Goal: Task Accomplishment & Management: Complete application form

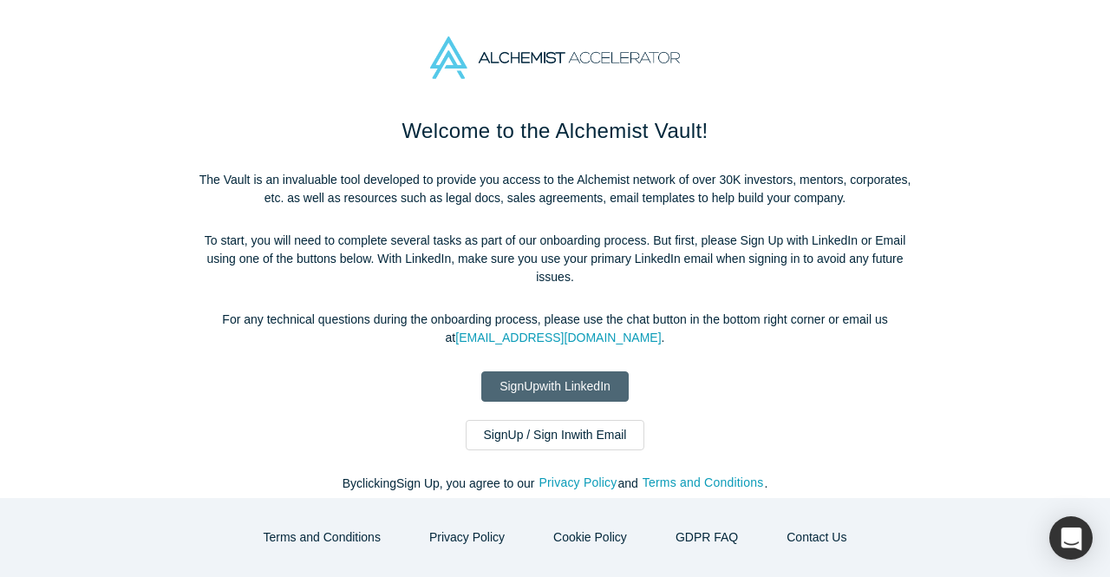
click at [563, 371] on link "Sign Up with LinkedIn" at bounding box center [554, 386] width 147 height 30
click at [603, 375] on link "Sign Up with LinkedIn" at bounding box center [554, 386] width 147 height 30
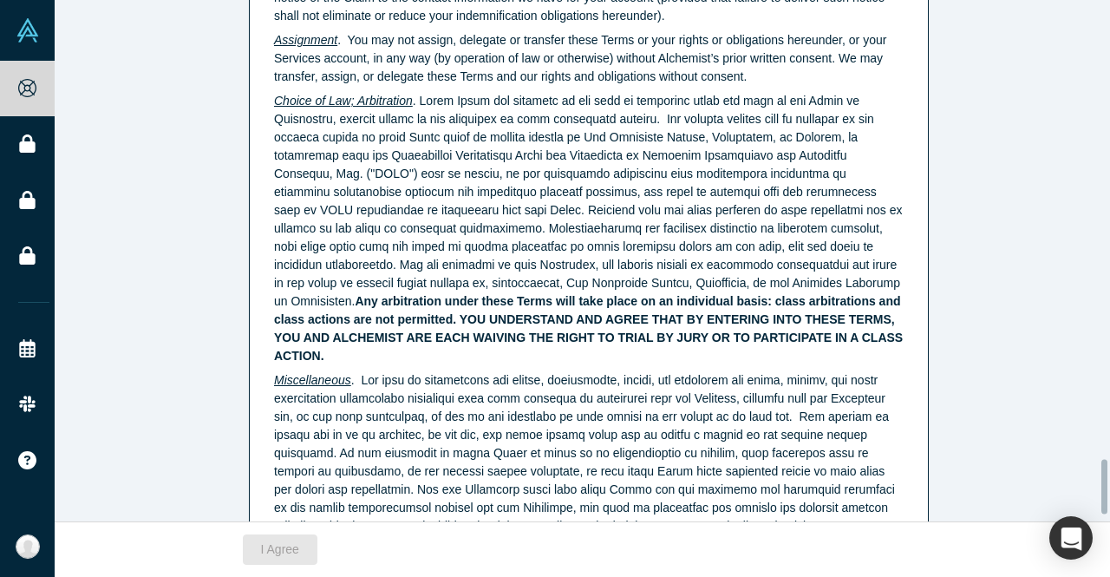
scroll to position [4438, 0]
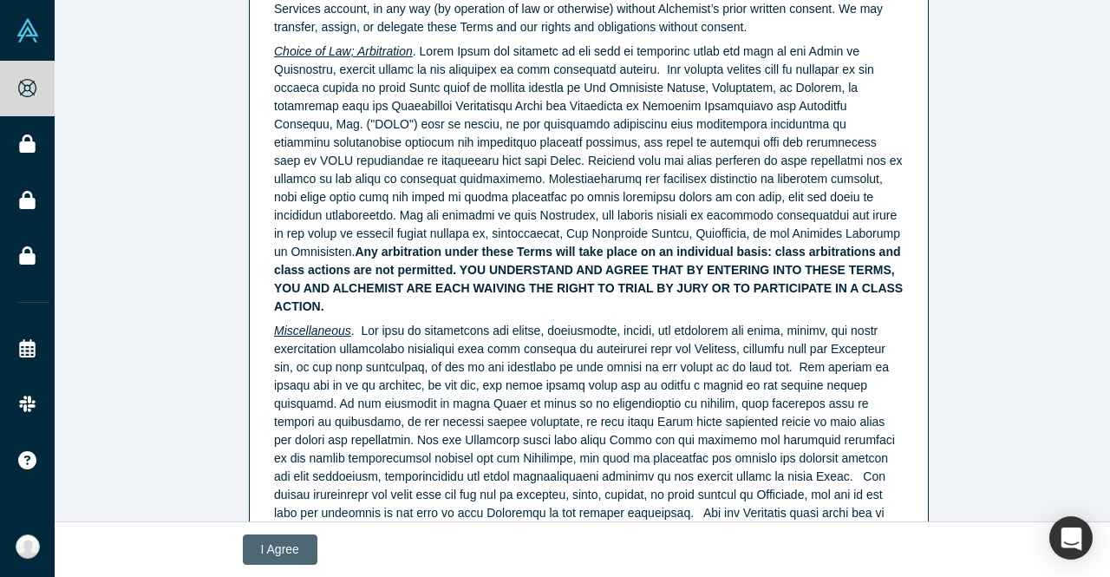
click at [274, 545] on button "I Agree" at bounding box center [280, 549] width 75 height 30
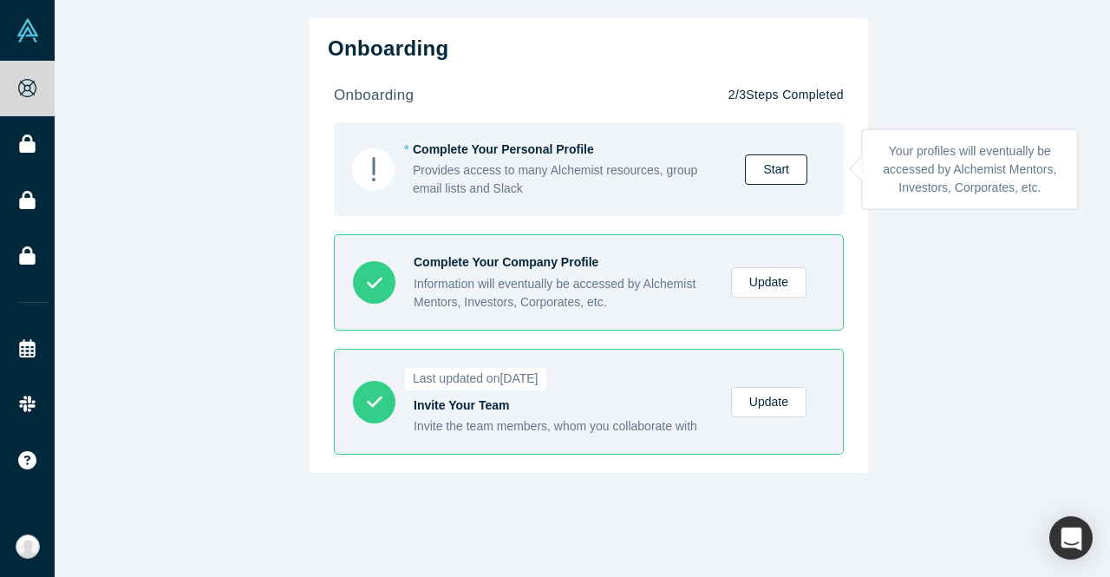
click at [768, 167] on link "Start" at bounding box center [776, 169] width 62 height 30
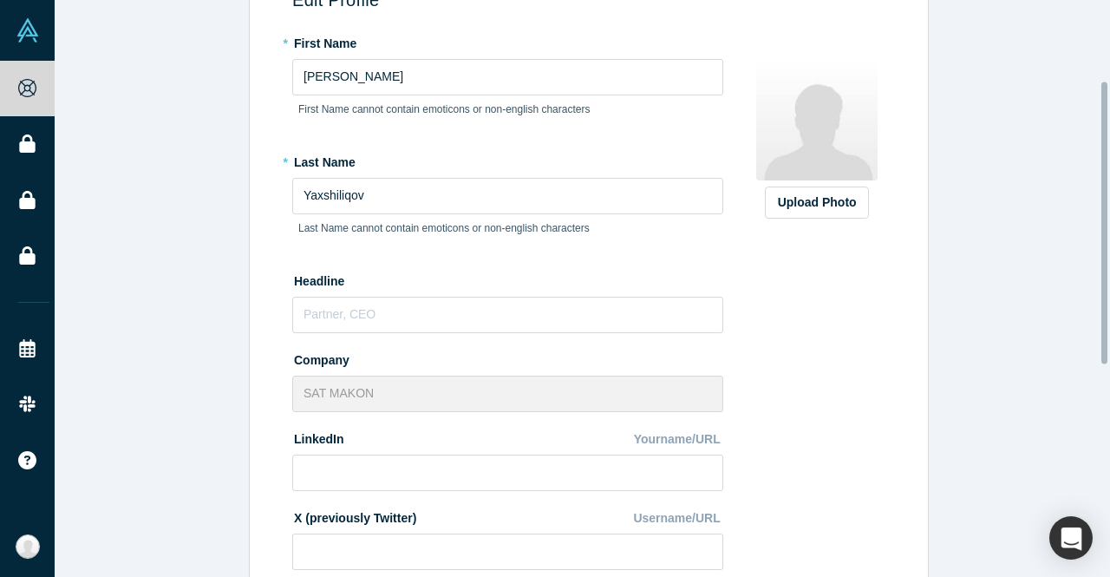
scroll to position [165, 0]
click at [388, 317] on input "text" at bounding box center [507, 314] width 431 height 36
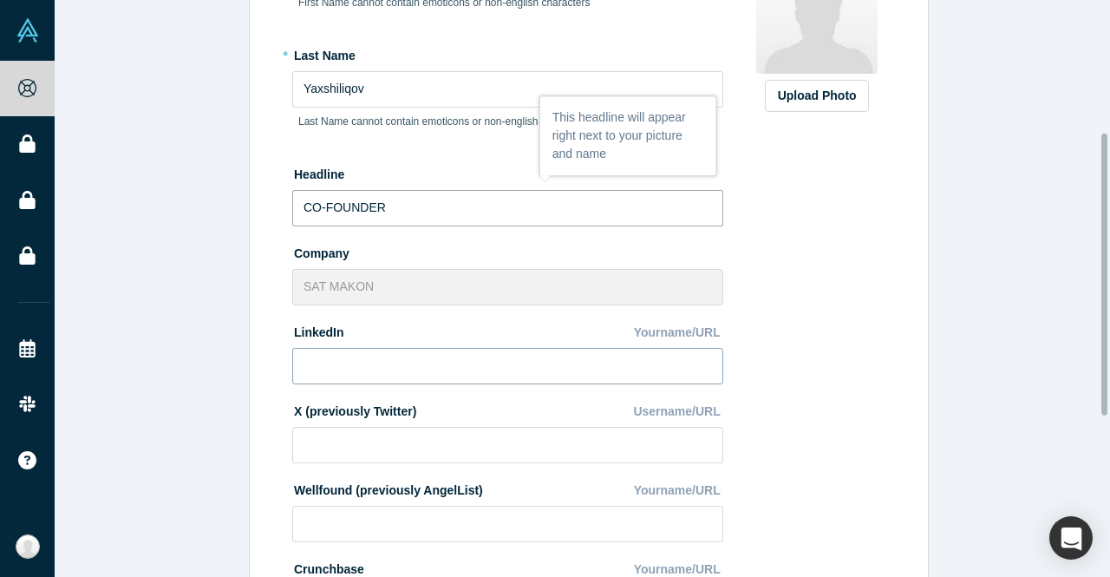
type input "CO-FOUNDER"
click at [338, 367] on input at bounding box center [507, 366] width 431 height 36
type input "k"
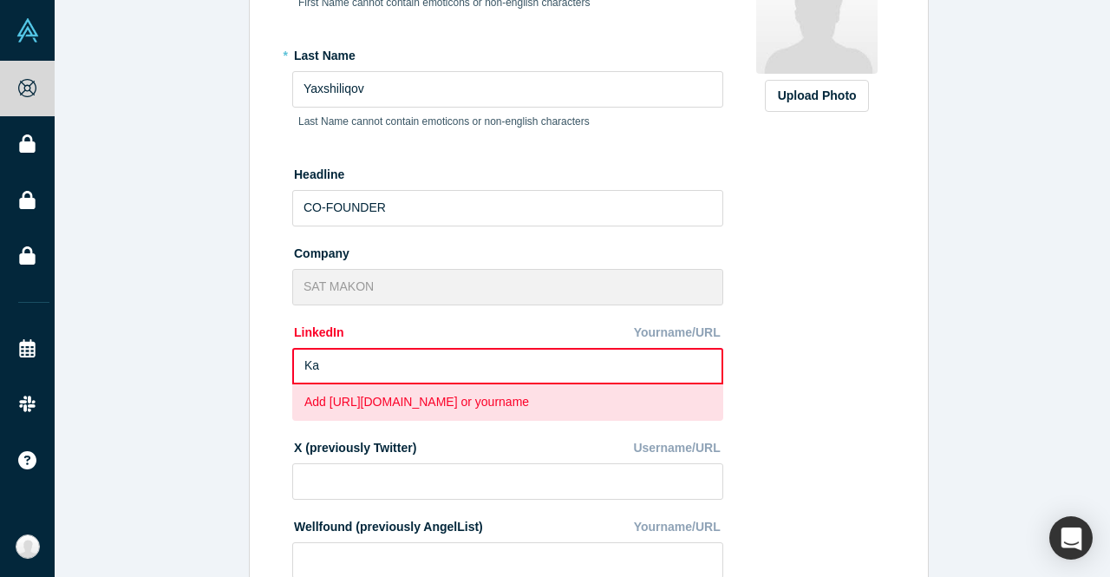
type input "K"
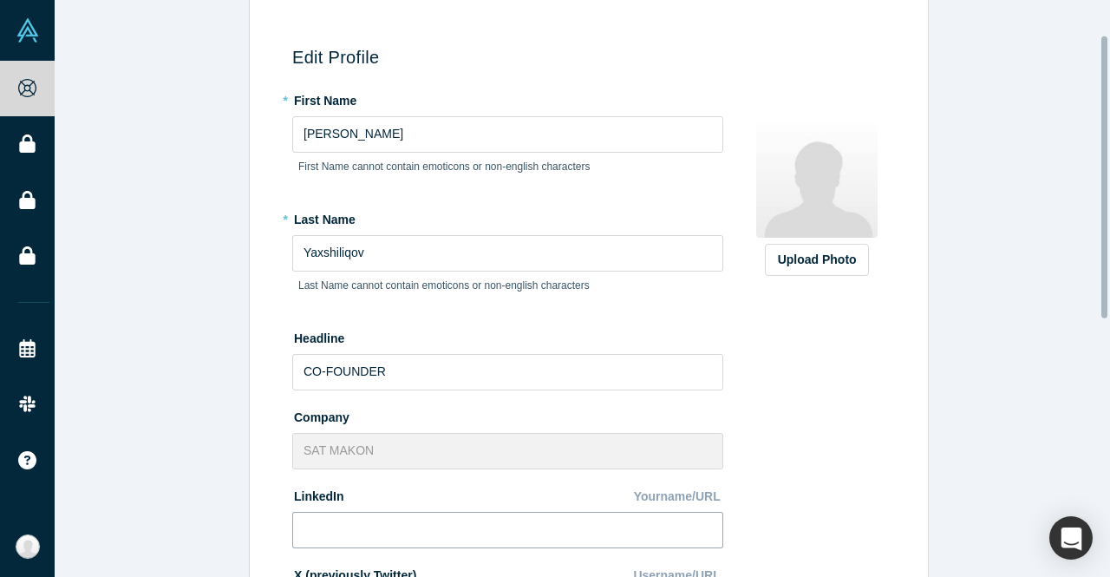
scroll to position [46, 0]
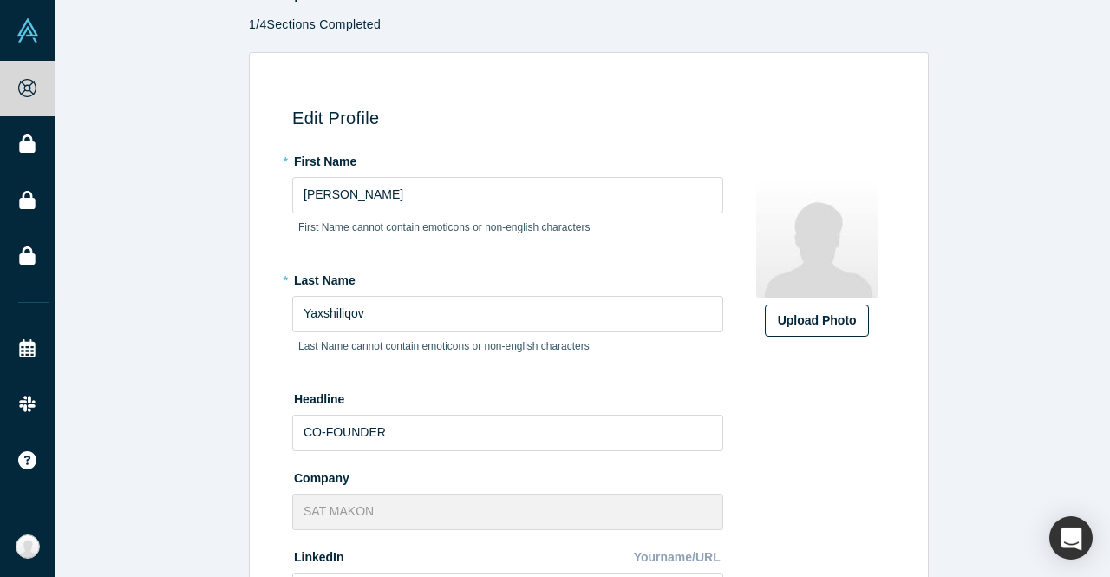
click at [804, 324] on div "Upload Photo" at bounding box center [817, 320] width 78 height 18
click at [0, 0] on input "Upload Photo" at bounding box center [0, 0] width 0 height 0
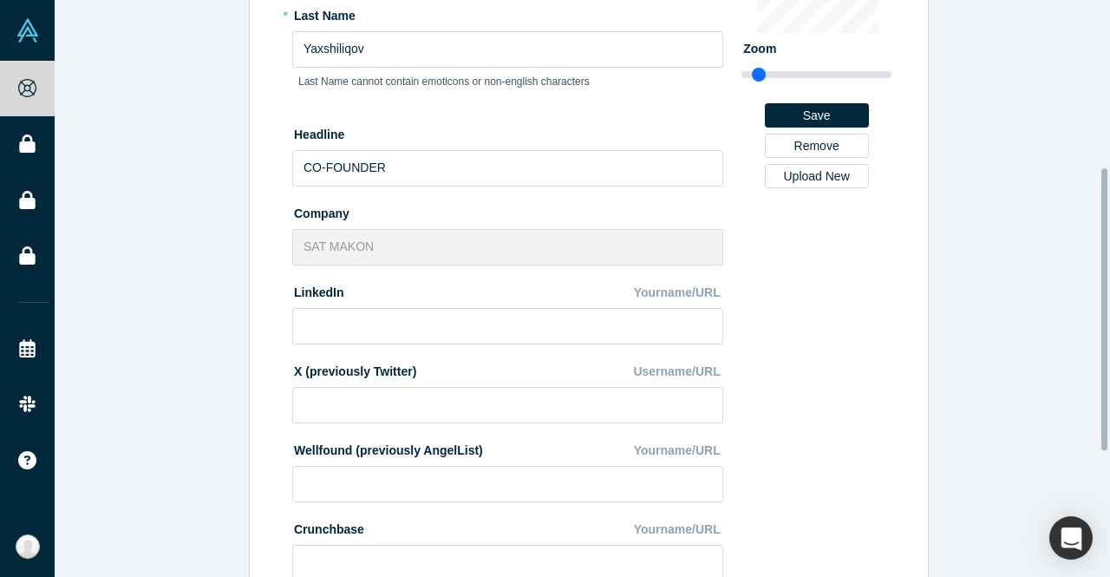
scroll to position [394, 0]
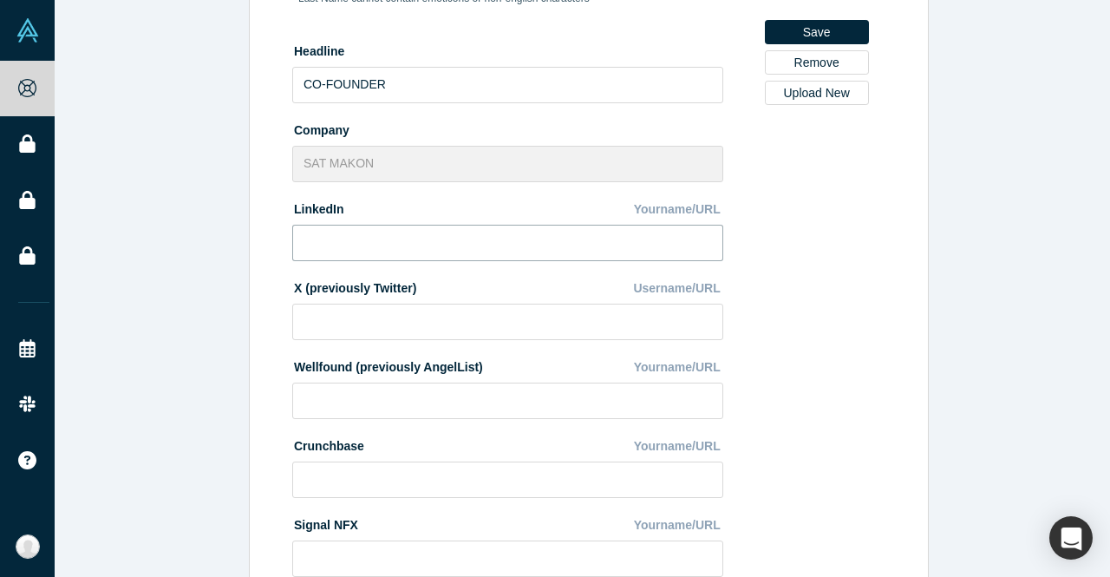
click at [350, 252] on input at bounding box center [507, 243] width 431 height 36
paste input "https://www.linkedin.com/in/kamoliddin-yaxshilikov-6b7a92343/"
click at [350, 252] on input "https://www.linkedin.com/in/kamoliddin-yaxshilikov-6b7a92343/" at bounding box center [507, 243] width 431 height 36
type input "https://www.linkedin.com/in/kamoliddin-yaxshilikov-6b7a92343/"
click at [343, 316] on input at bounding box center [507, 321] width 431 height 36
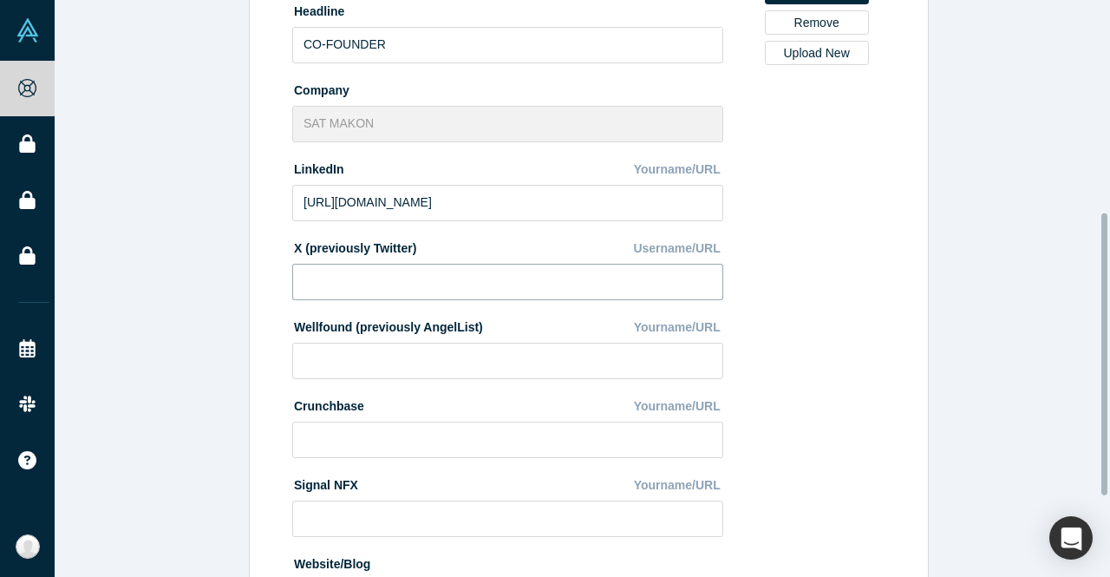
scroll to position [432, 0]
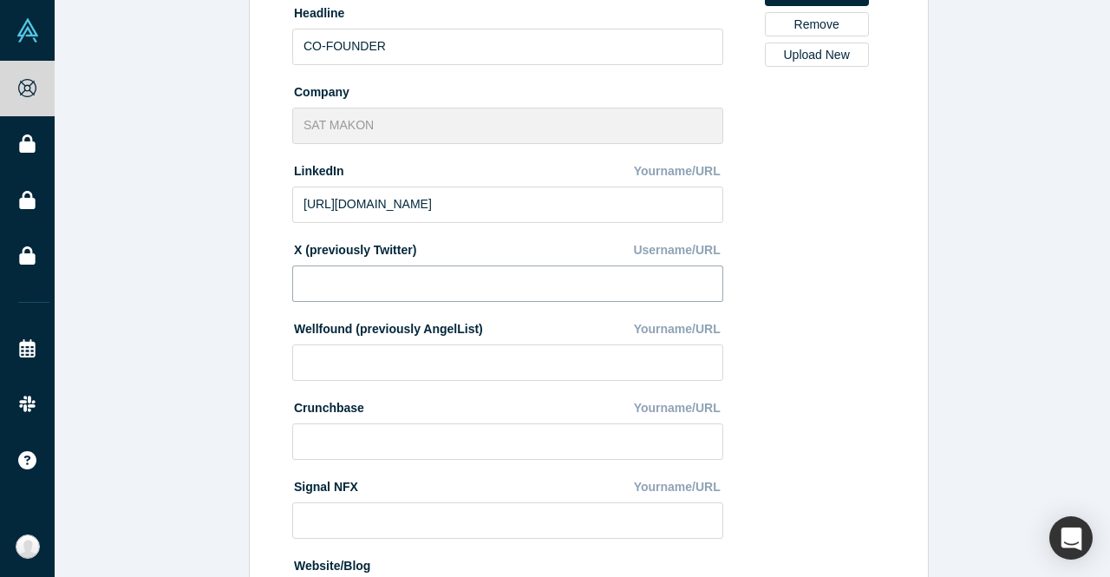
type input "2"
type input "@"
paste input "https://x.com/kyaxshilikov?s=21"
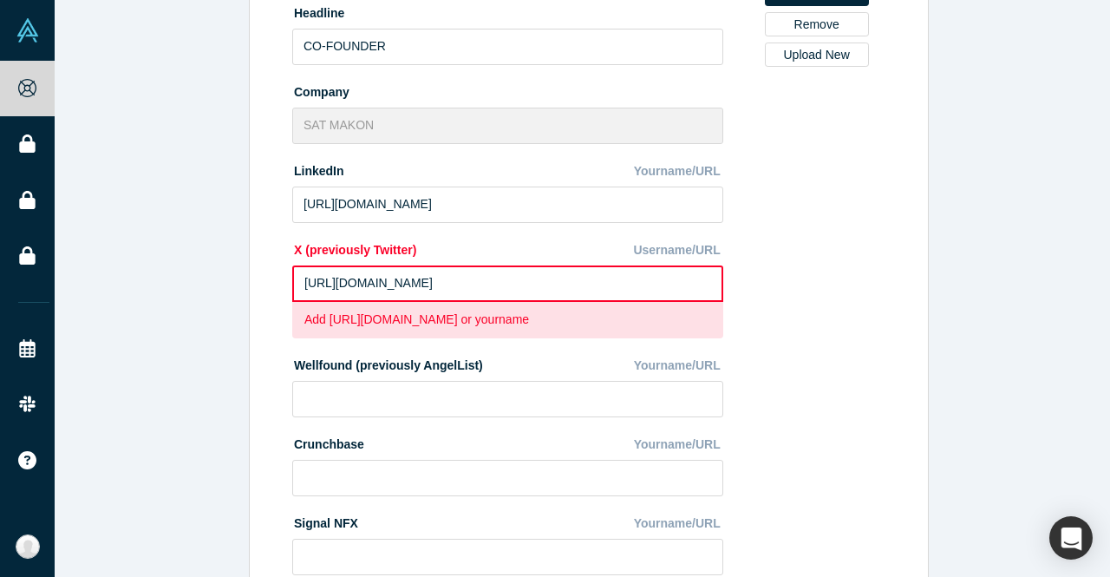
click at [884, 353] on div "Change Photo Zoom Save Remove Upload New" at bounding box center [816, 213] width 150 height 905
click at [503, 401] on input at bounding box center [507, 399] width 431 height 36
click at [610, 400] on input at bounding box center [507, 399] width 431 height 36
click at [366, 284] on input "https://x.com/kyaxshilikov?s=21" at bounding box center [507, 283] width 431 height 36
click at [342, 289] on input "https://x.com/kyaxshilikov?s=21" at bounding box center [507, 283] width 431 height 36
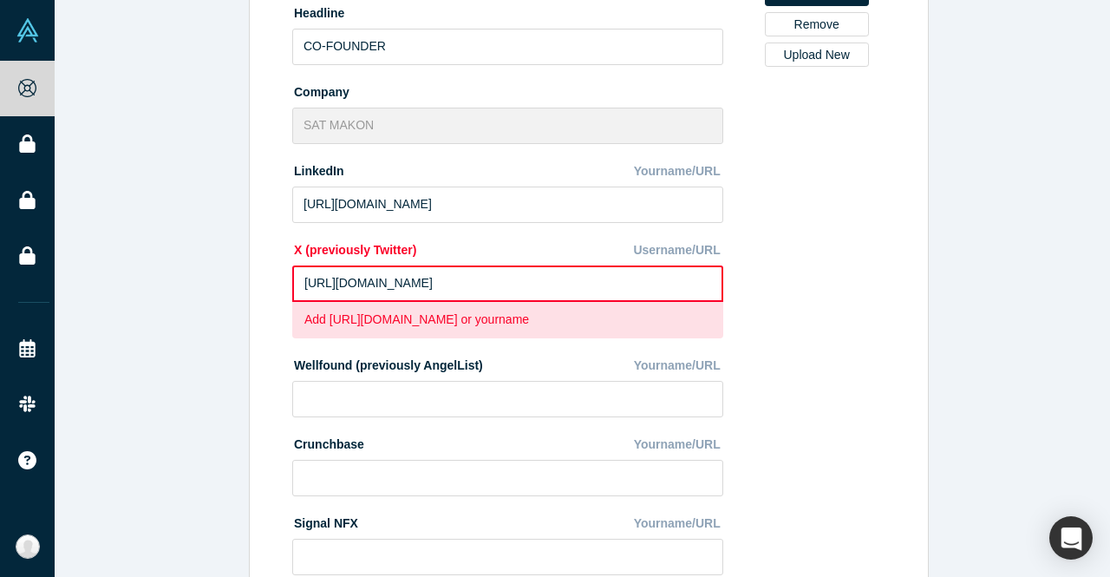
click at [785, 331] on div "Change Photo Zoom Save Remove Upload New" at bounding box center [816, 213] width 150 height 905
drag, startPoint x: 507, startPoint y: 285, endPoint x: 222, endPoint y: 291, distance: 285.3
click at [222, 291] on div "Edit Profile * First Name Kamoliddin First Name cannot contain emoticons or non…" at bounding box center [589, 184] width 1068 height 1037
click at [789, 321] on div "Change Photo Zoom Save Remove Upload New" at bounding box center [816, 213] width 150 height 905
drag, startPoint x: 498, startPoint y: 285, endPoint x: 464, endPoint y: 284, distance: 33.9
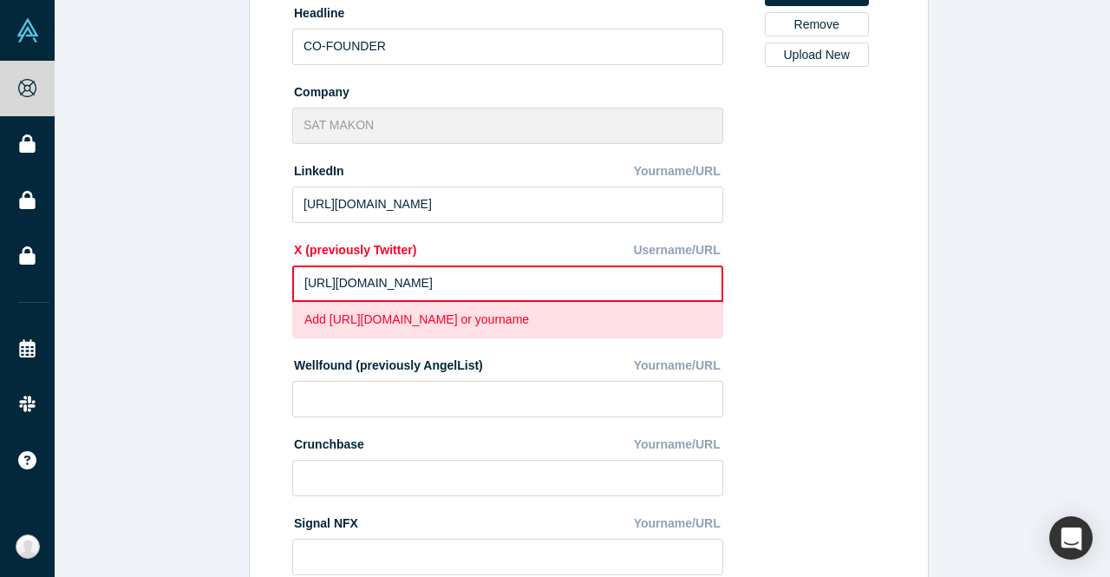
click at [464, 284] on input "https://twitter.com/kyaxshilikov?s=21" at bounding box center [507, 283] width 431 height 36
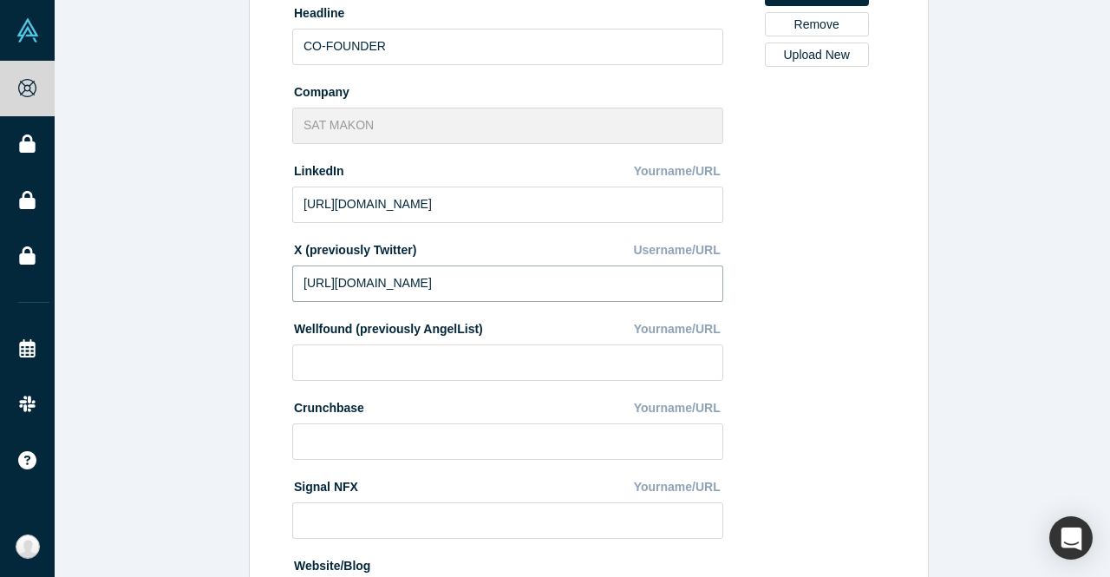
type input "https://twitter.com/kyaxshilikov"
click at [855, 344] on div "Change Photo Zoom Save Remove Upload New" at bounding box center [816, 195] width 150 height 869
click at [407, 366] on input at bounding box center [507, 362] width 431 height 36
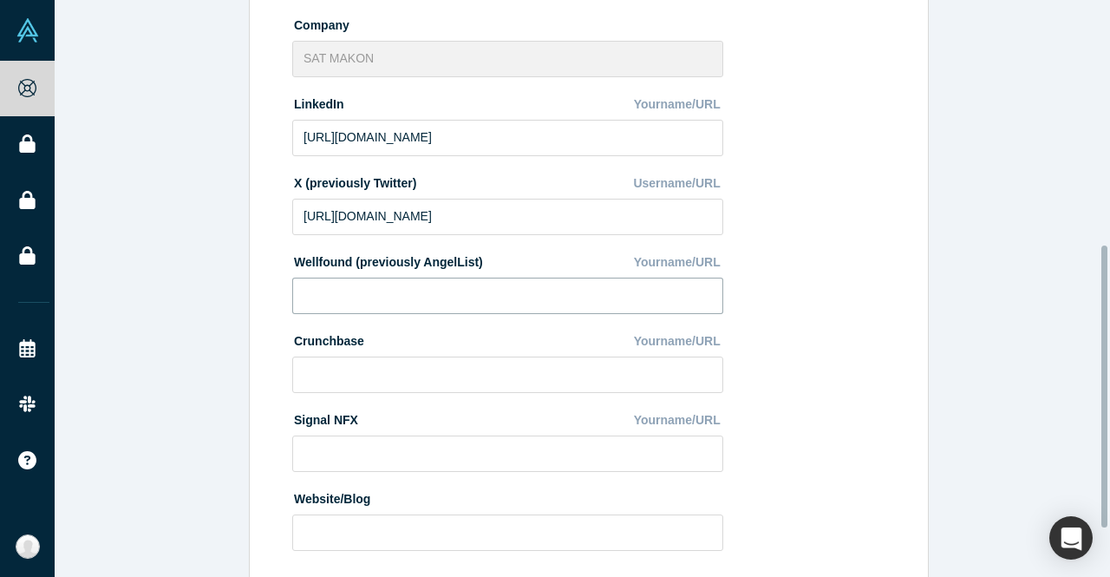
scroll to position [501, 0]
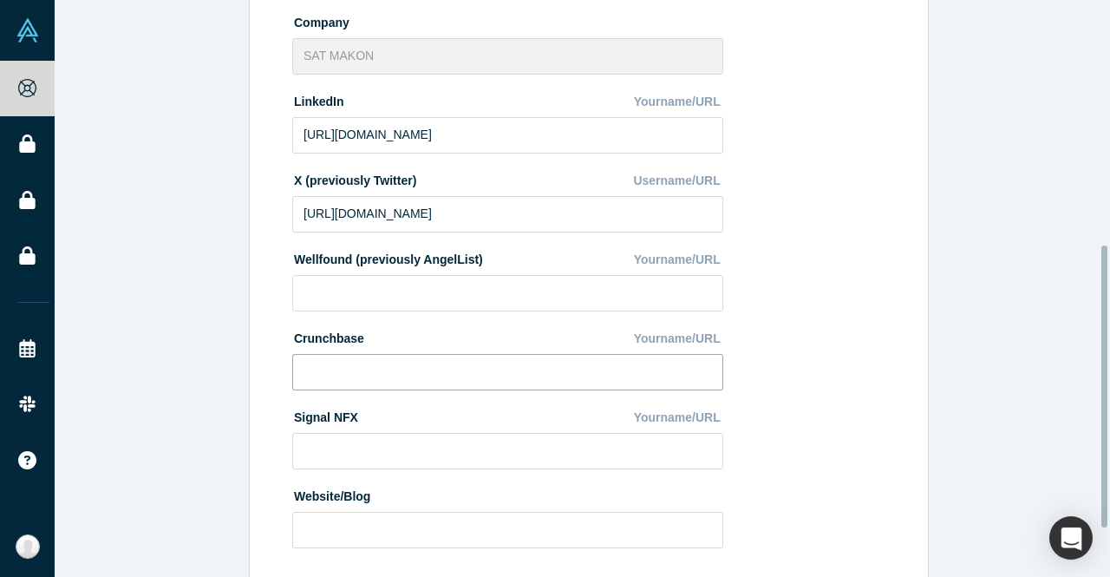
click at [328, 373] on input at bounding box center [507, 372] width 431 height 36
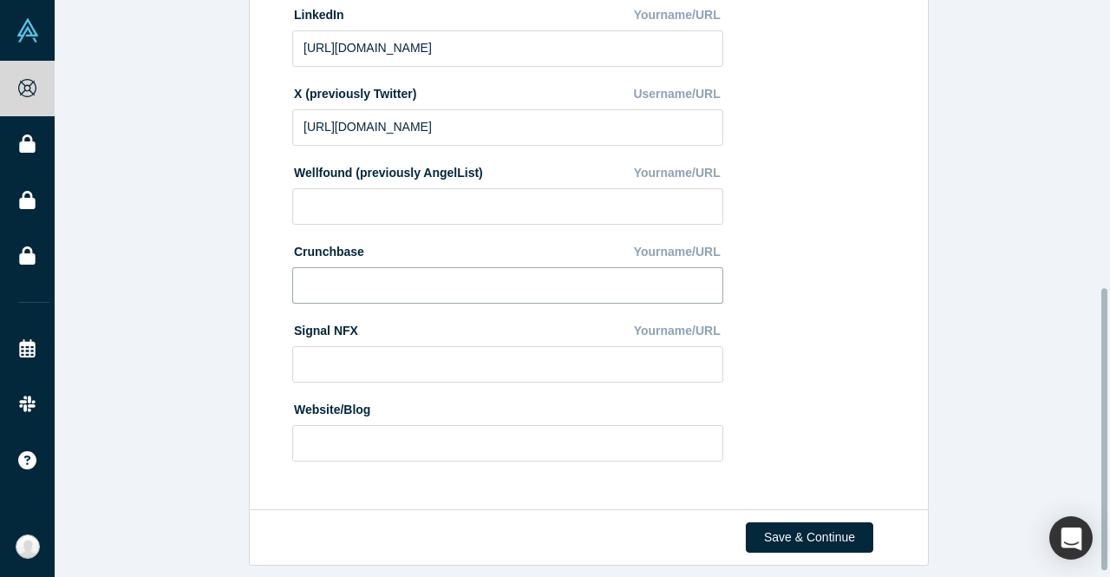
scroll to position [598, 0]
click at [316, 426] on input at bounding box center [507, 443] width 431 height 36
paste input "https://www.instagram.com/kamoliddin_yaxshilikov?igsh=YTNnb2E1MnV0M2lh&utm_sour…"
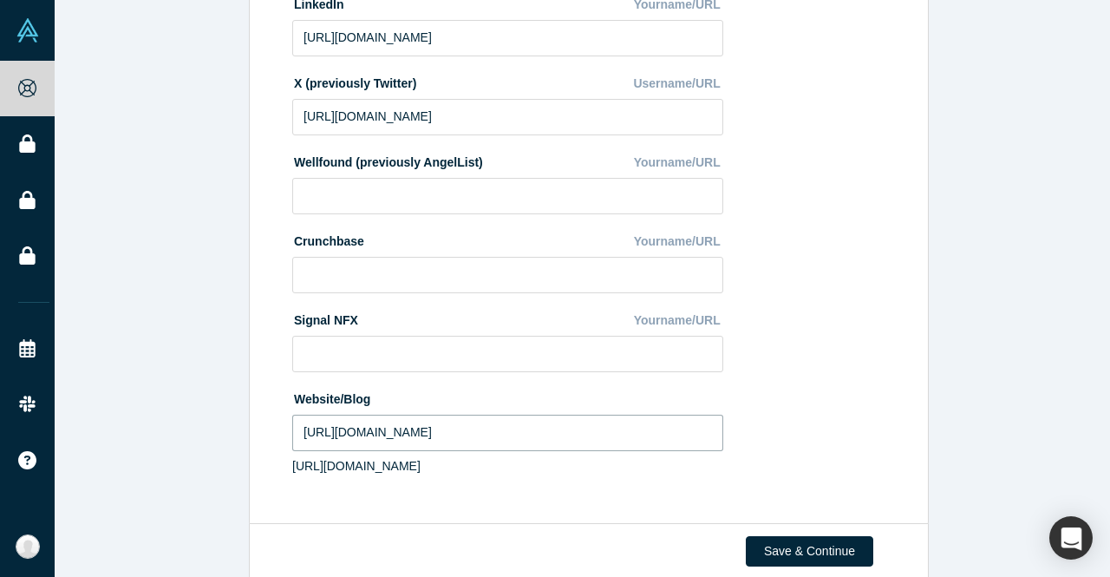
scroll to position [641, 0]
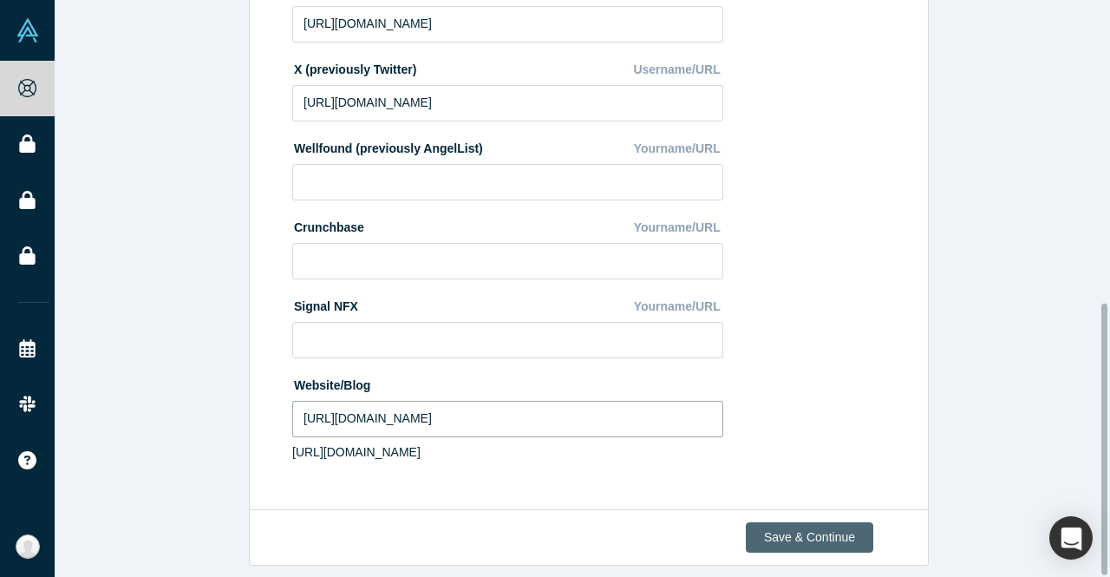
type input "https://www.instagram.com/kamoliddin_yaxshilikov?igsh=YTNnb2E1MnV0M2lh&utm_sour…"
click at [803, 522] on button "Save & Continue" at bounding box center [809, 537] width 127 height 30
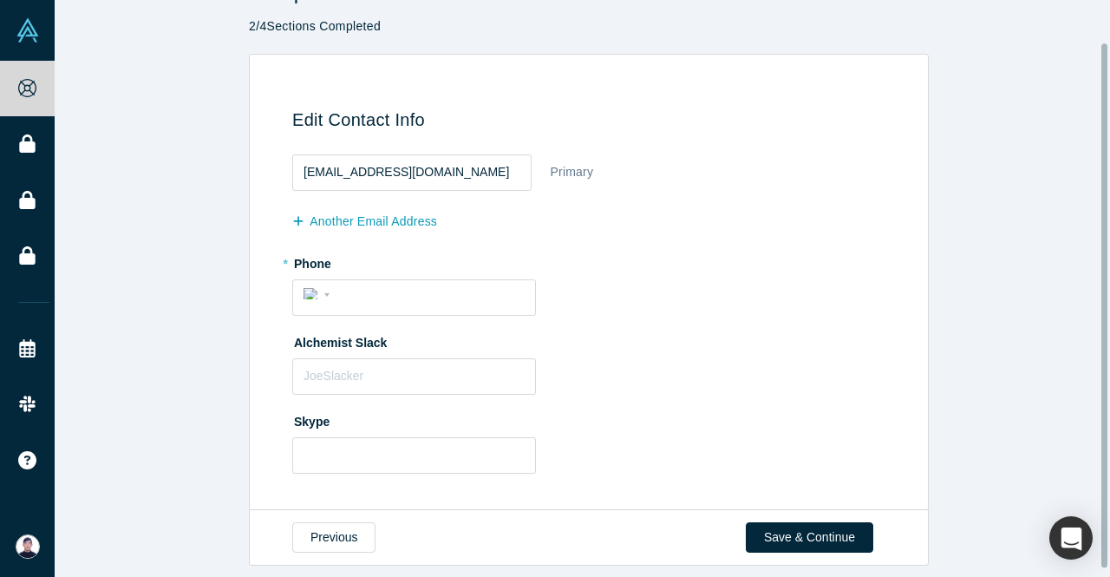
scroll to position [54, 0]
click at [388, 289] on input "tel" at bounding box center [430, 294] width 190 height 25
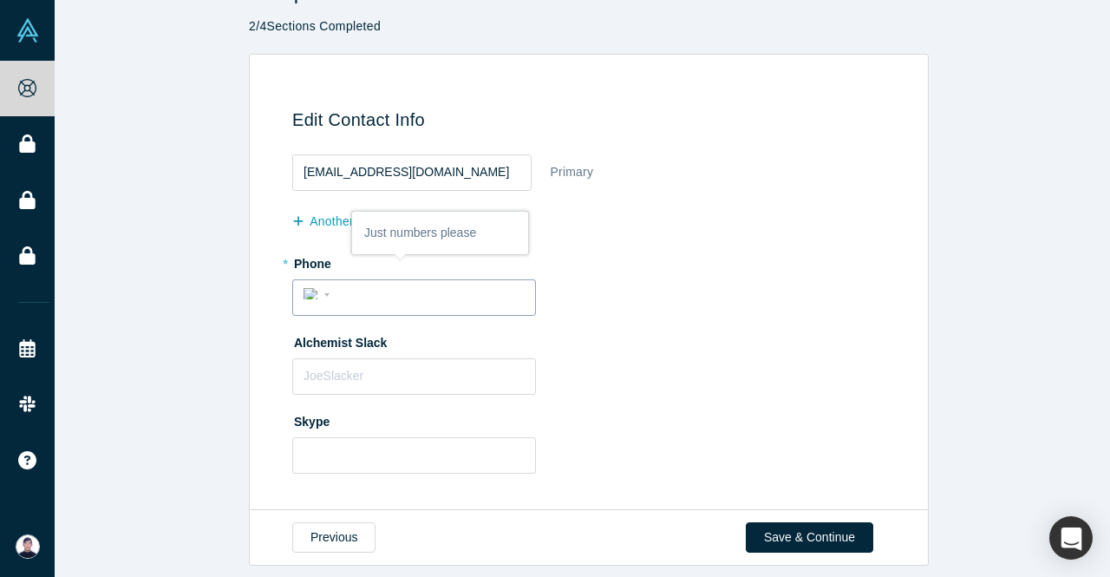
type input "1 (929) 899-8191"
click at [423, 370] on input "text" at bounding box center [414, 376] width 244 height 36
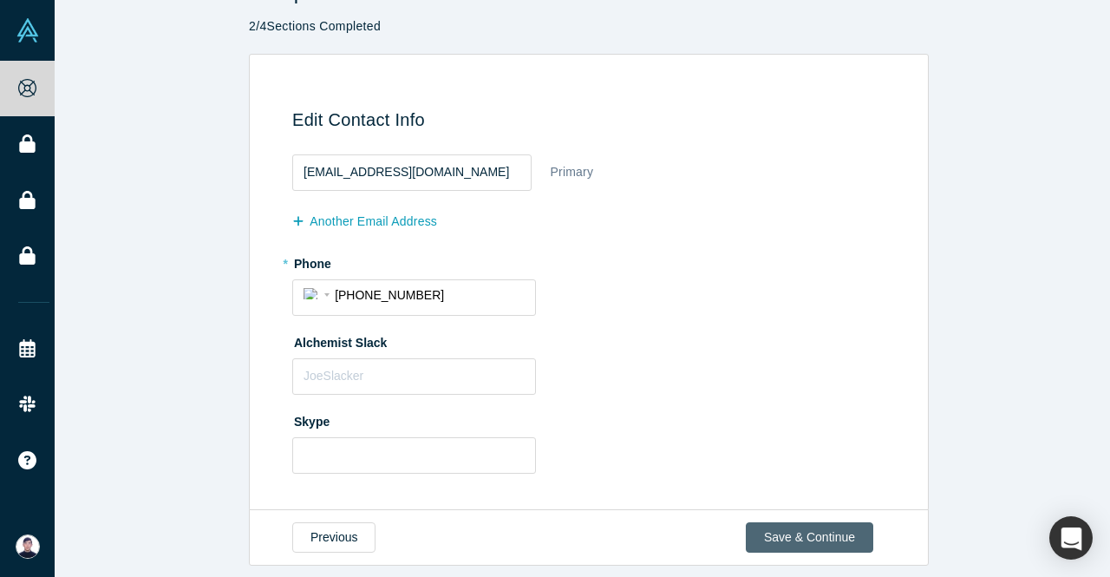
click at [797, 523] on button "Save & Continue" at bounding box center [809, 537] width 127 height 30
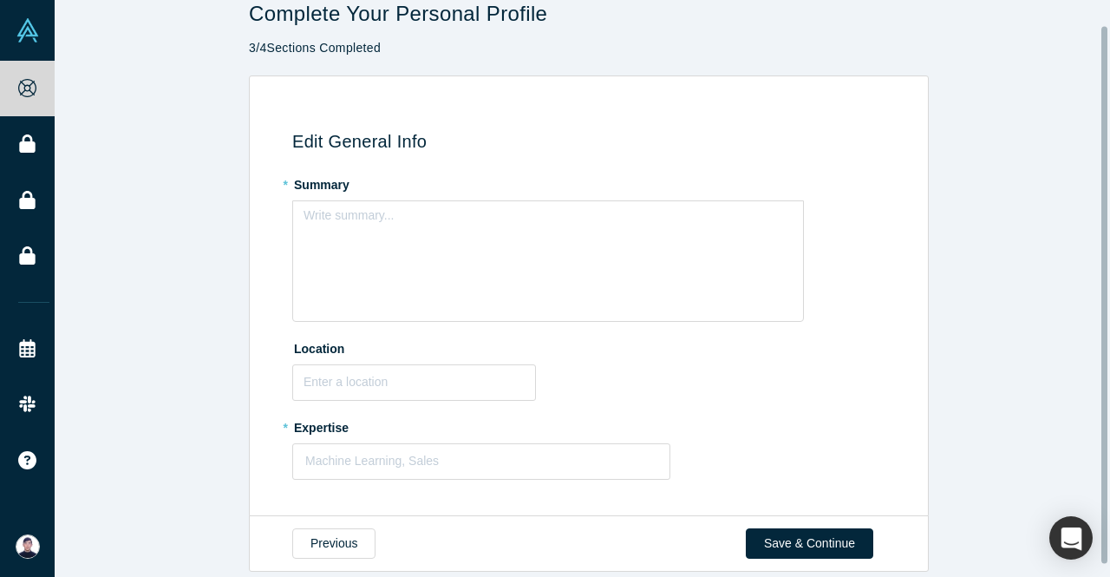
scroll to position [39, 0]
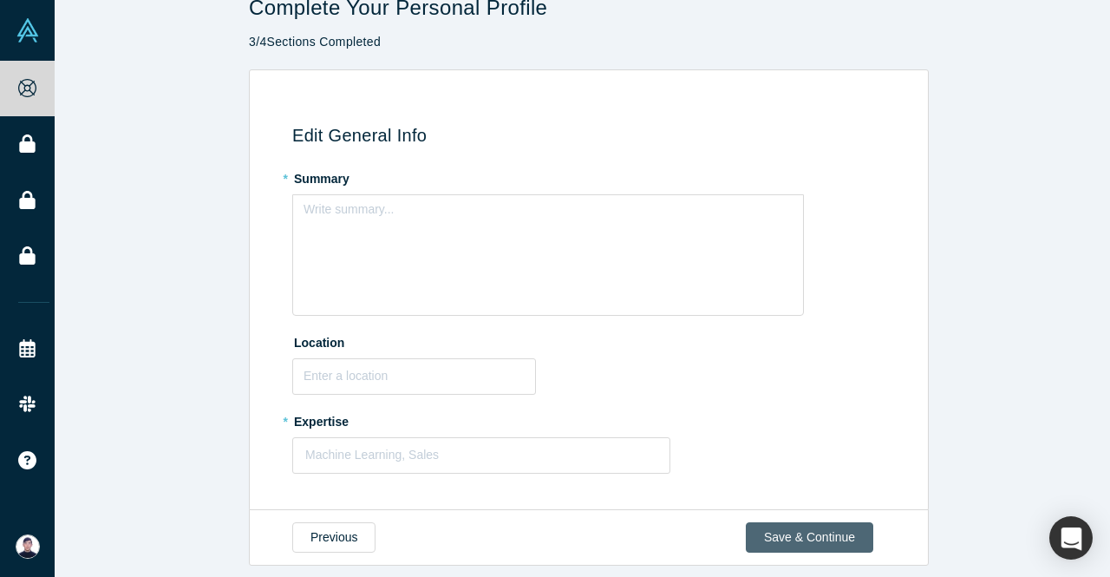
click at [791, 522] on button "Save & Continue" at bounding box center [809, 537] width 127 height 30
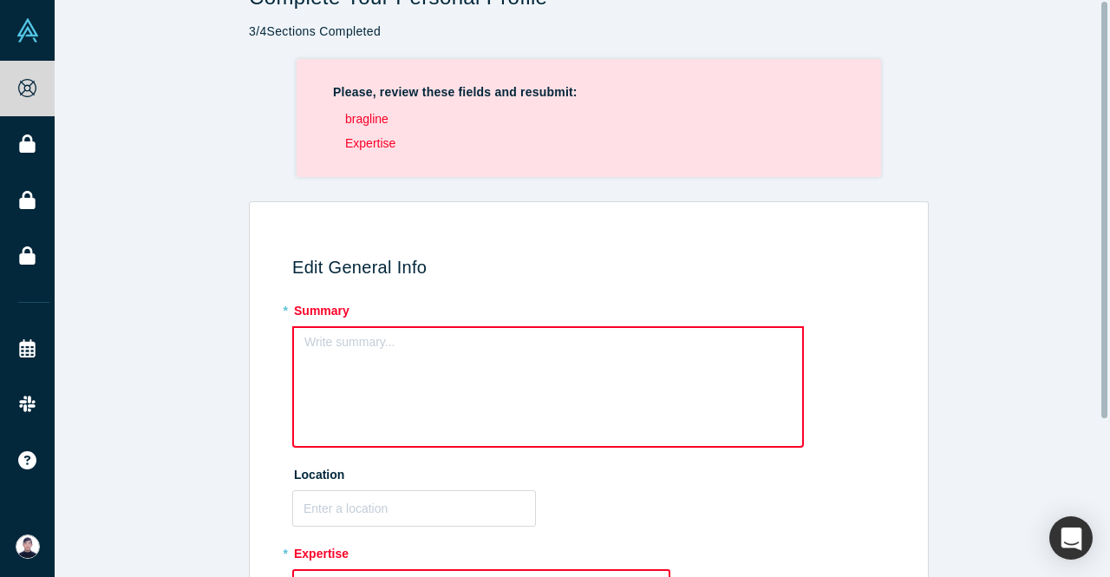
scroll to position [0, 0]
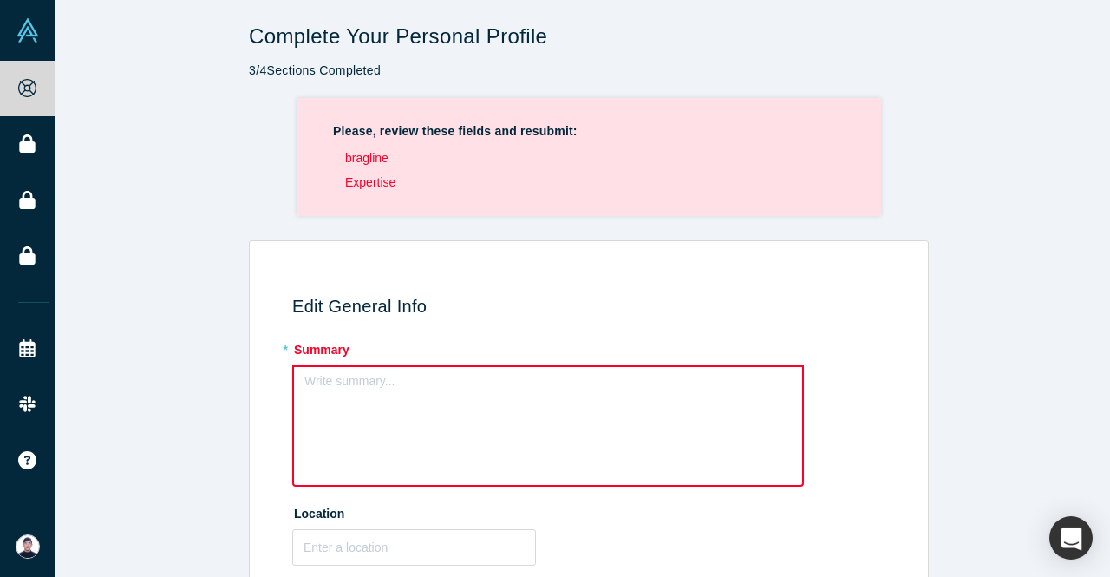
click at [385, 403] on div "Write summary..." at bounding box center [548, 425] width 512 height 121
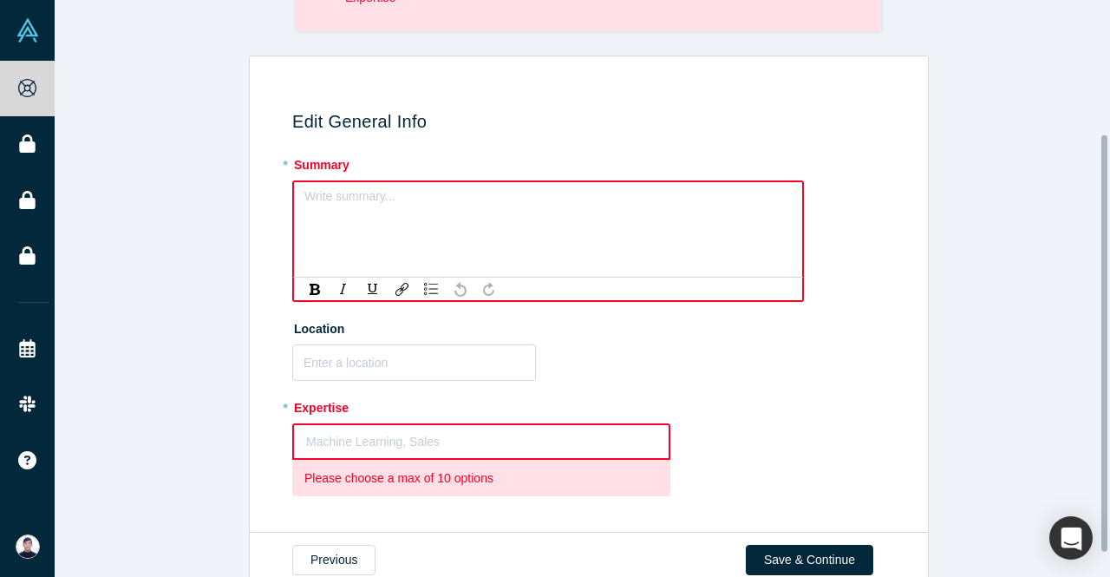
scroll to position [186, 0]
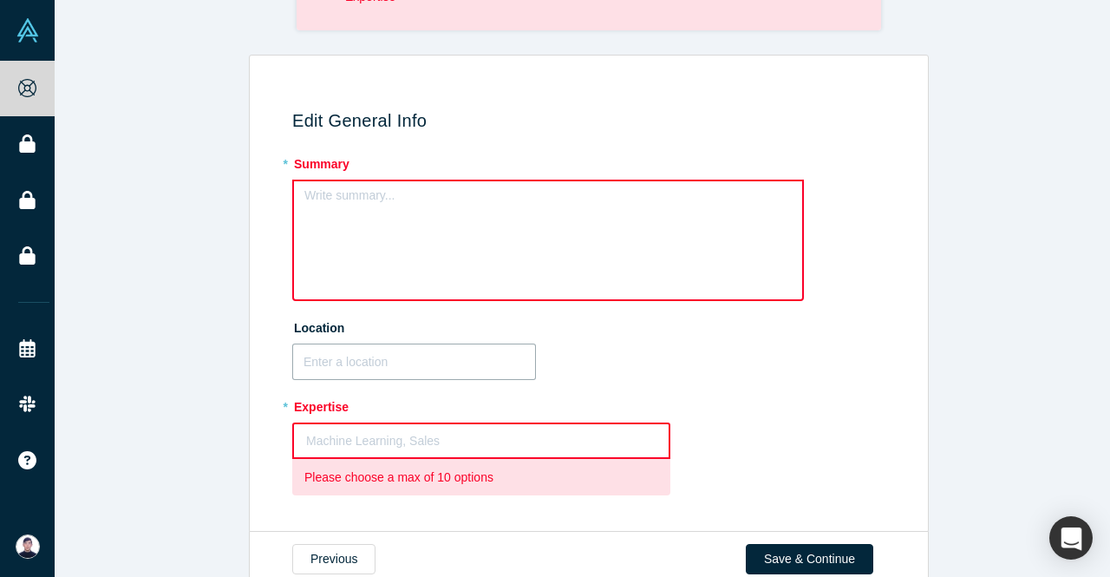
click at [381, 364] on input "text" at bounding box center [414, 361] width 244 height 36
click at [336, 200] on div "rdw-editor" at bounding box center [549, 201] width 466 height 18
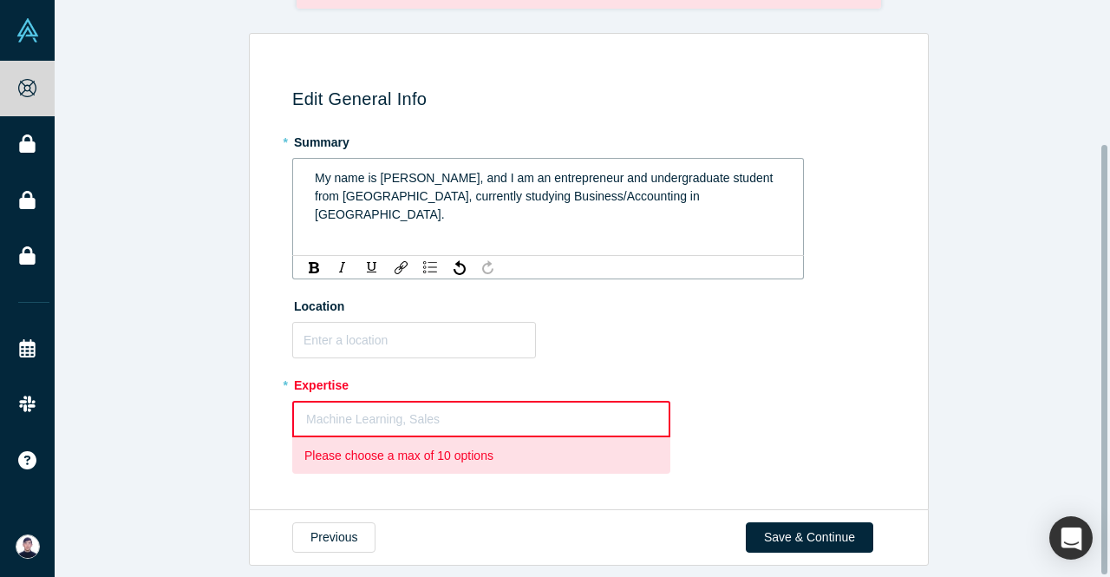
scroll to position [192, 0]
click at [388, 331] on input "text" at bounding box center [414, 340] width 244 height 36
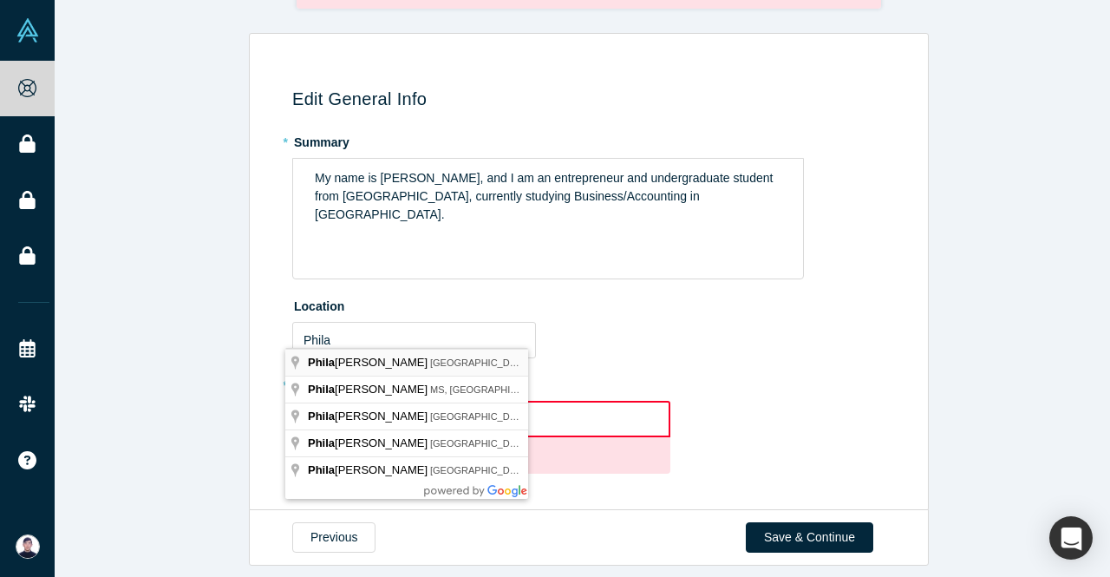
type input "Philadelphia, PA, USA"
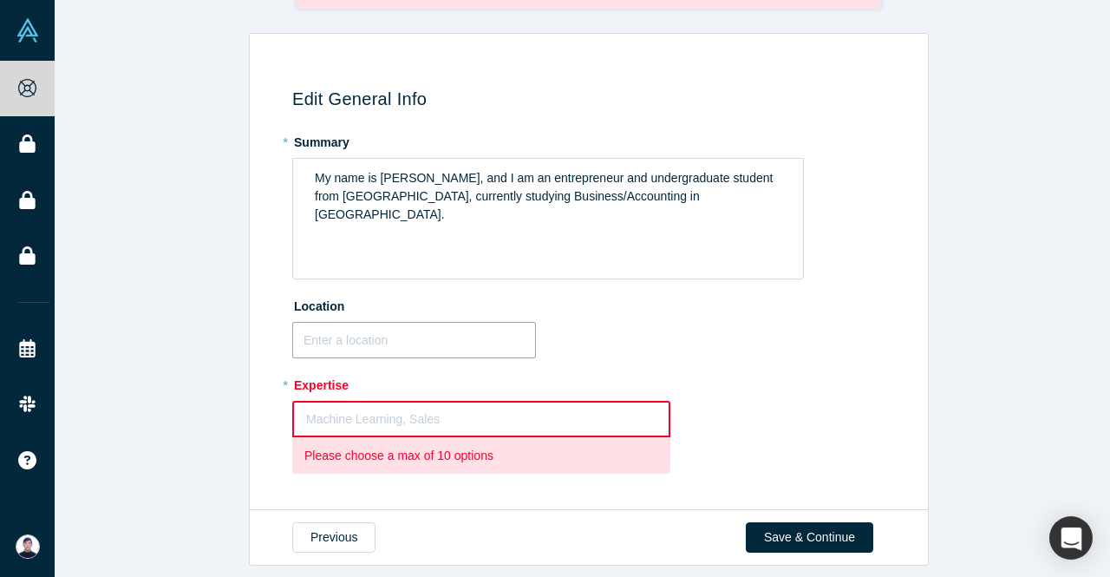
click at [370, 332] on input "text" at bounding box center [414, 340] width 244 height 36
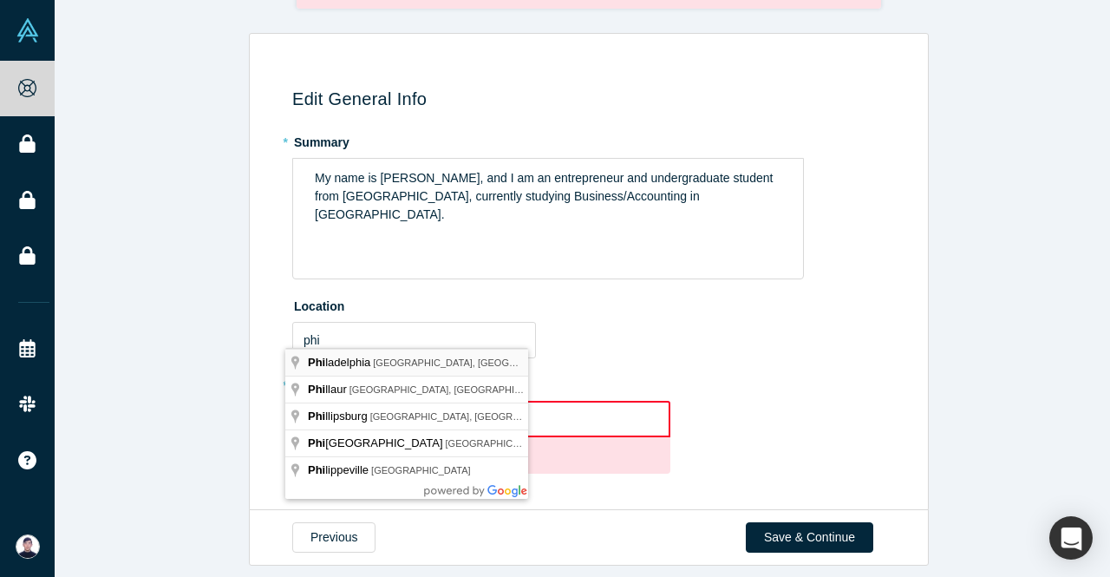
type input "Philadelphia, PA, USA"
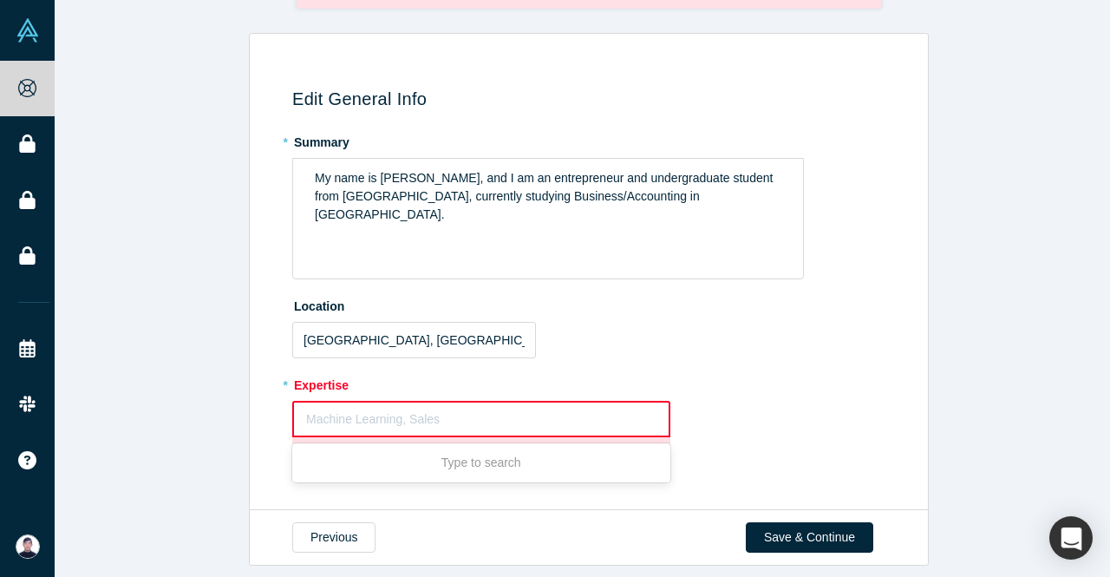
click at [328, 408] on div at bounding box center [481, 419] width 350 height 22
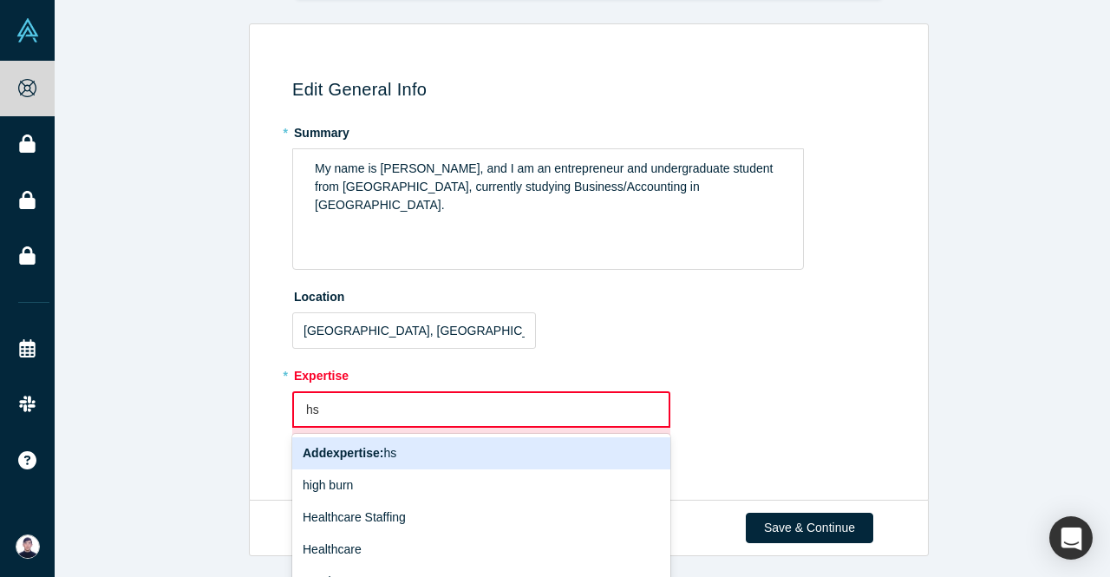
type input "h"
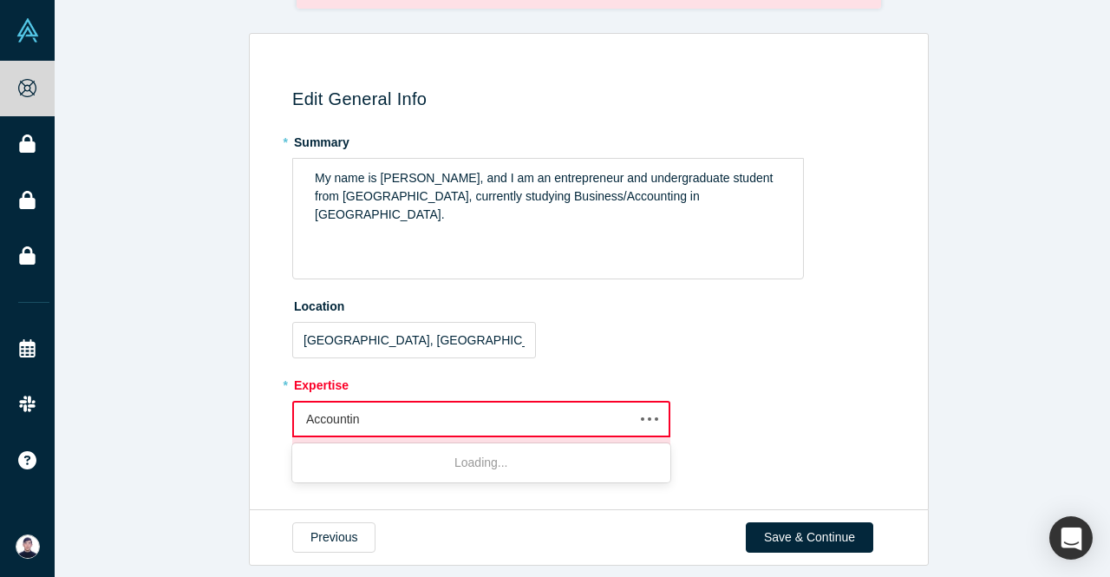
type input "Accounting"
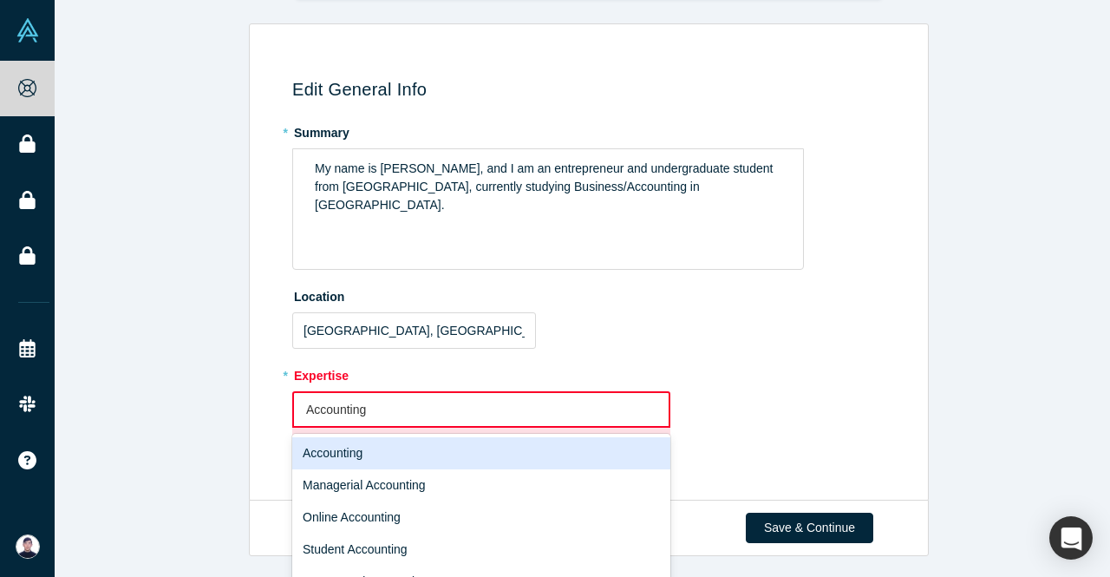
click at [394, 453] on div "Accounting" at bounding box center [481, 453] width 378 height 32
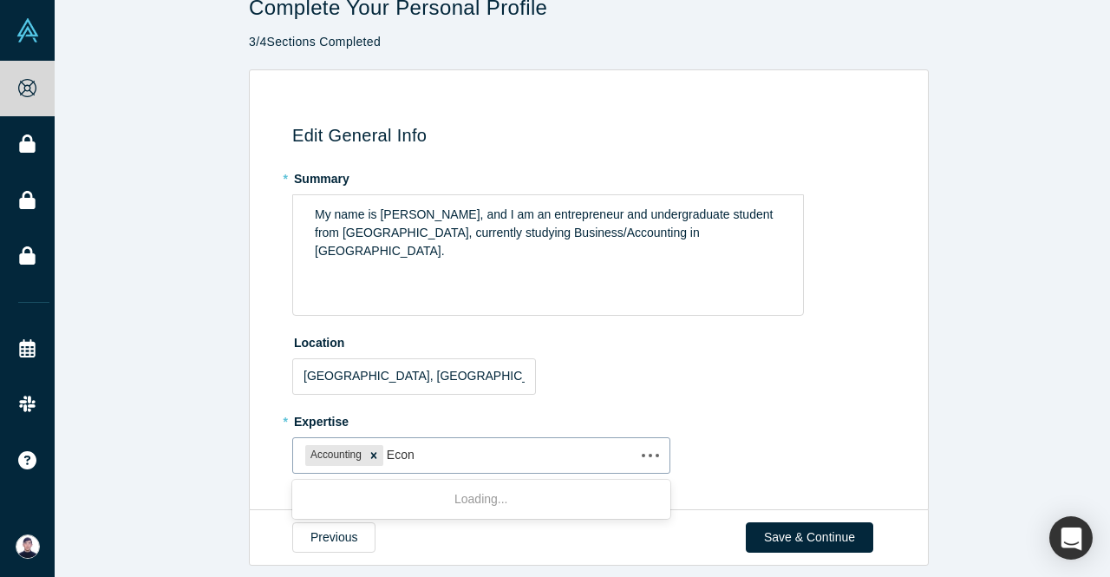
type input "Econo"
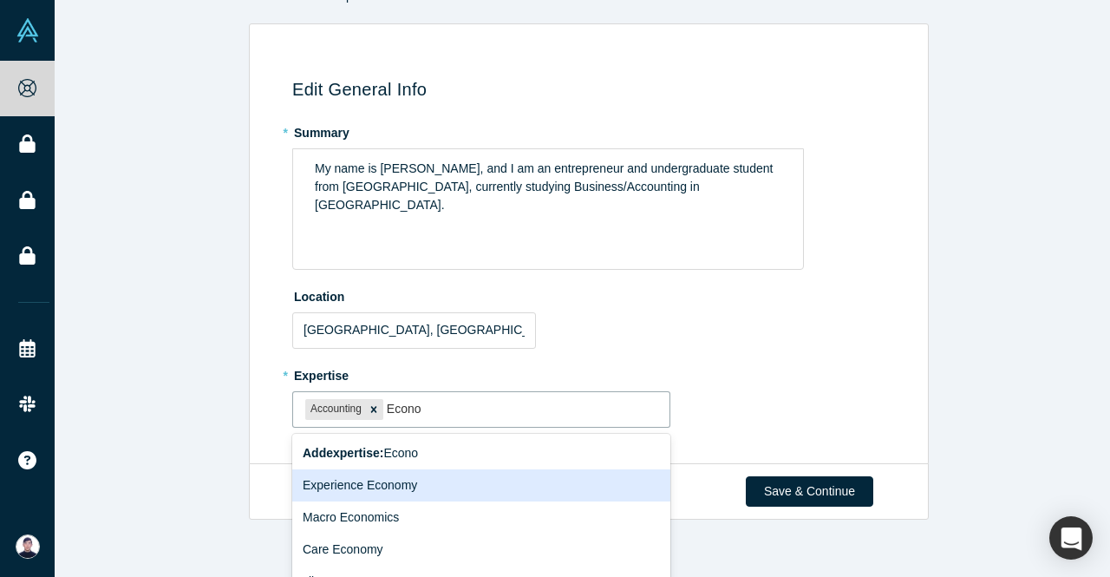
click at [416, 493] on div "Experience Economy" at bounding box center [481, 485] width 378 height 32
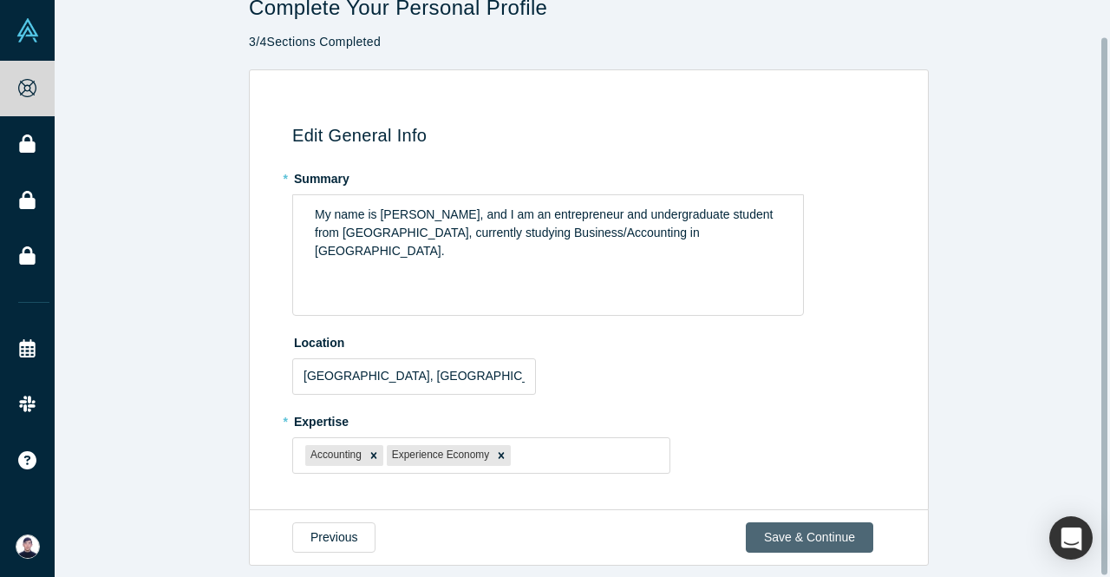
click at [786, 522] on button "Save & Continue" at bounding box center [809, 537] width 127 height 30
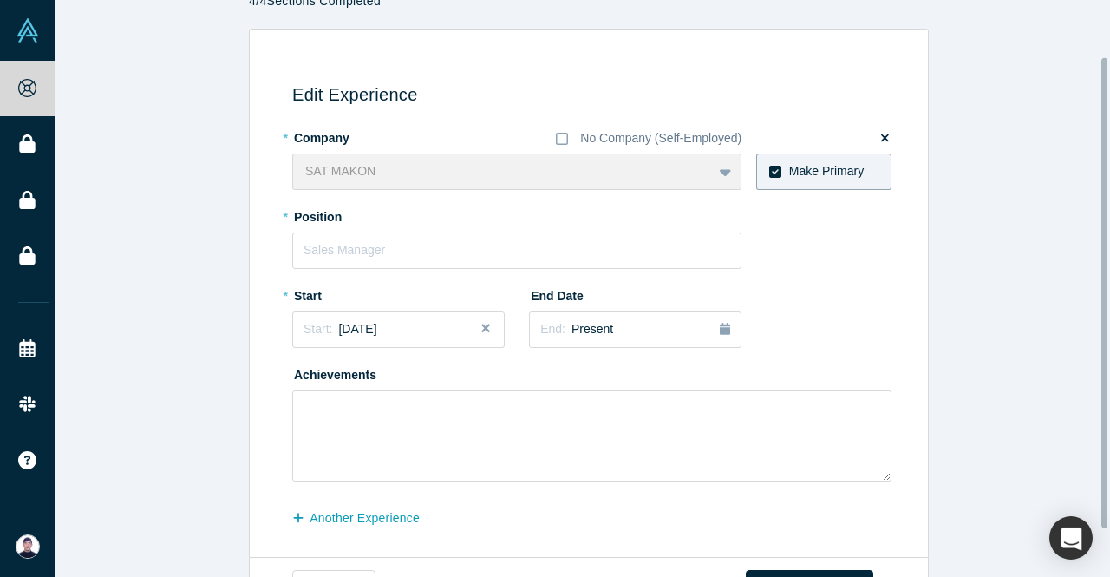
scroll to position [70, 0]
click at [348, 238] on input "text" at bounding box center [516, 249] width 449 height 36
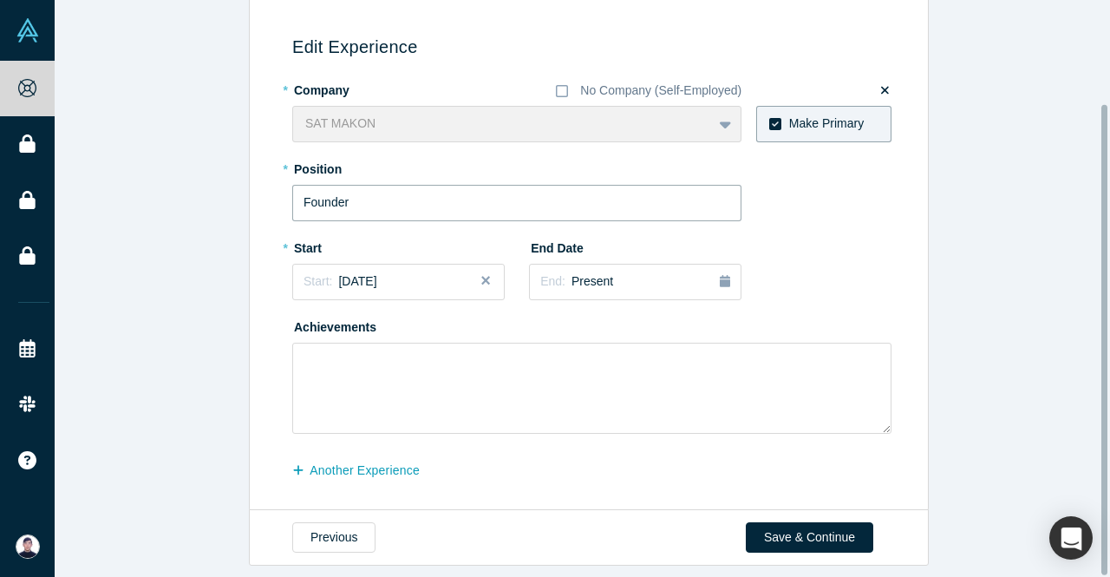
scroll to position [127, 0]
type input "Founder"
click at [388, 362] on textarea "To enrich screen reader interactions, please activate Accessibility in Grammarl…" at bounding box center [591, 387] width 599 height 91
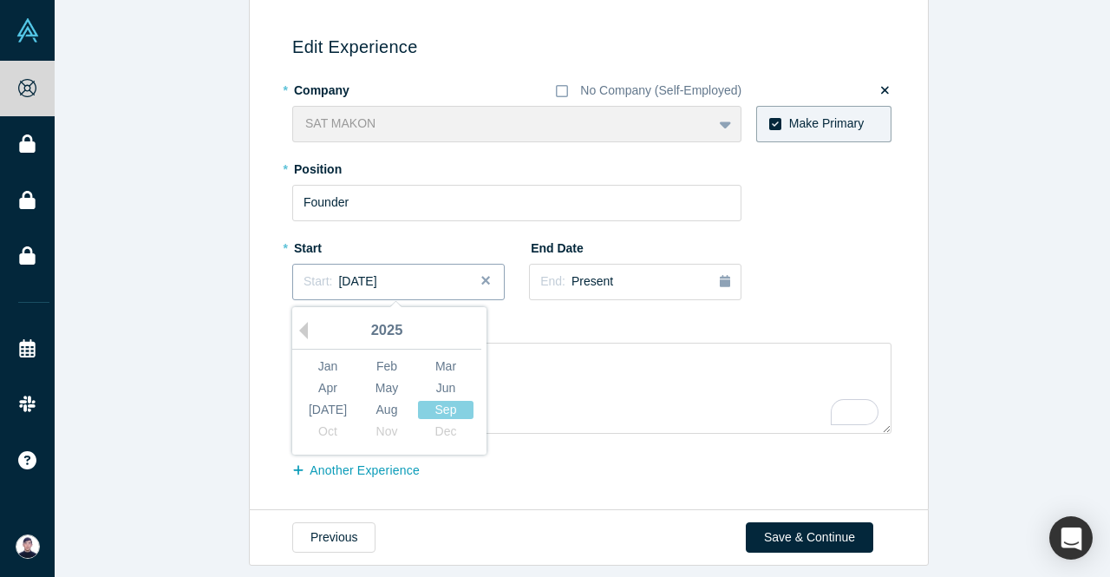
click at [365, 275] on span "September 2025" at bounding box center [357, 281] width 38 height 14
click at [296, 323] on button "Previous Year" at bounding box center [298, 330] width 17 height 17
click at [297, 323] on button "Previous Year" at bounding box center [298, 330] width 17 height 17
click at [471, 322] on button "Next Year" at bounding box center [479, 330] width 17 height 17
click at [297, 322] on button "Previous Year" at bounding box center [298, 330] width 17 height 17
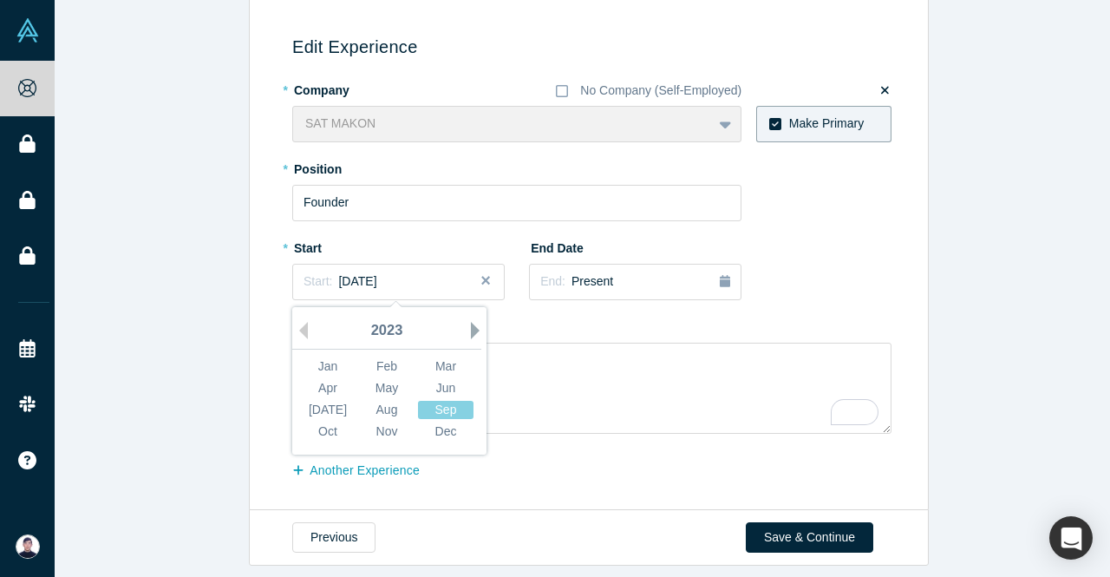
click at [471, 322] on button "Next Year" at bounding box center [479, 330] width 17 height 17
click at [368, 379] on div "May" at bounding box center [386, 388] width 55 height 18
click at [394, 277] on div "Start: May 2024" at bounding box center [398, 281] width 190 height 18
click at [419, 379] on div "Jun" at bounding box center [445, 388] width 55 height 18
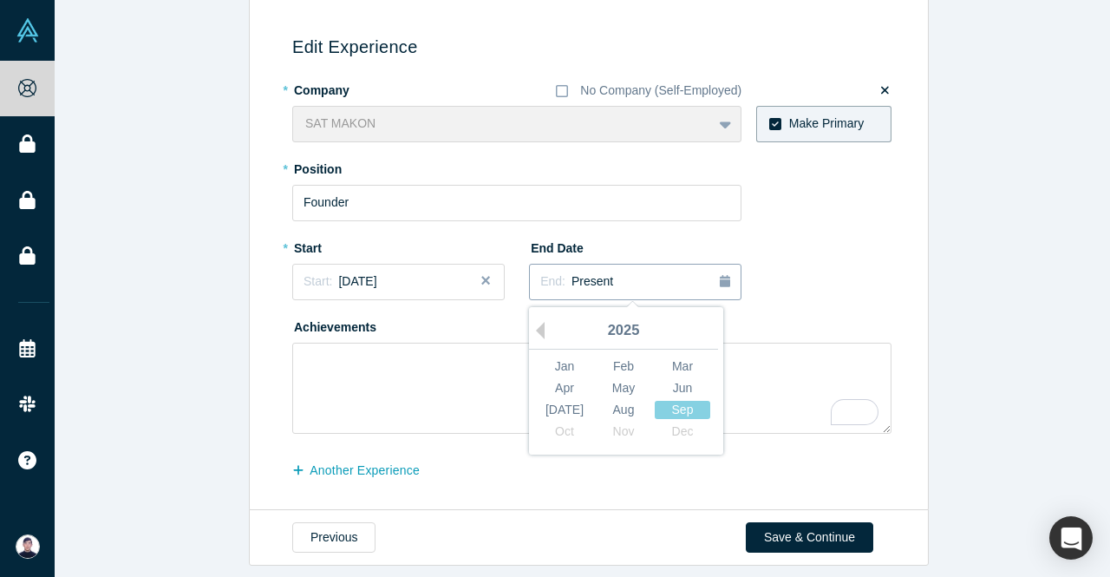
click at [641, 276] on div "End: Present" at bounding box center [635, 281] width 190 height 19
click at [774, 342] on textarea "To enrich screen reader interactions, please activate Accessibility in Grammarl…" at bounding box center [591, 387] width 599 height 91
click at [447, 364] on textarea "To enrich screen reader interactions, please activate Accessibility in Grammarl…" at bounding box center [591, 387] width 599 height 91
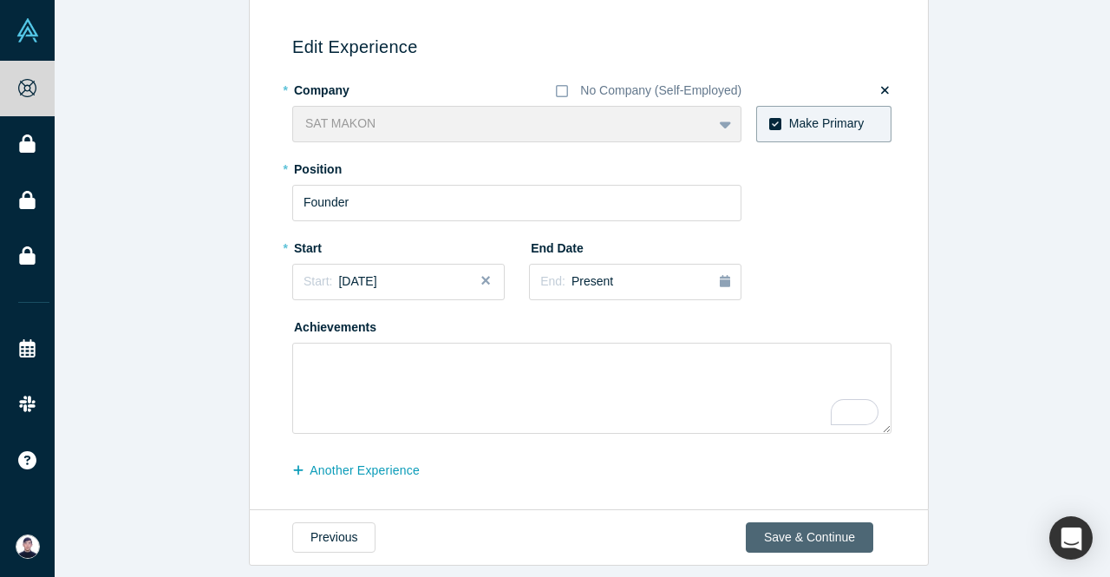
click at [810, 523] on button "Save & Continue" at bounding box center [809, 537] width 127 height 30
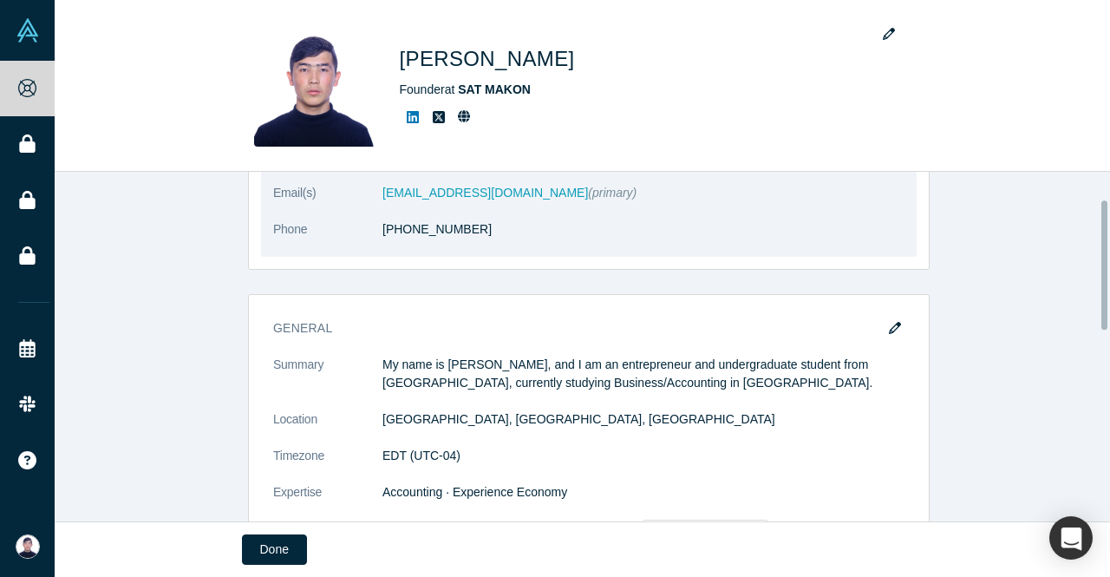
scroll to position [594, 0]
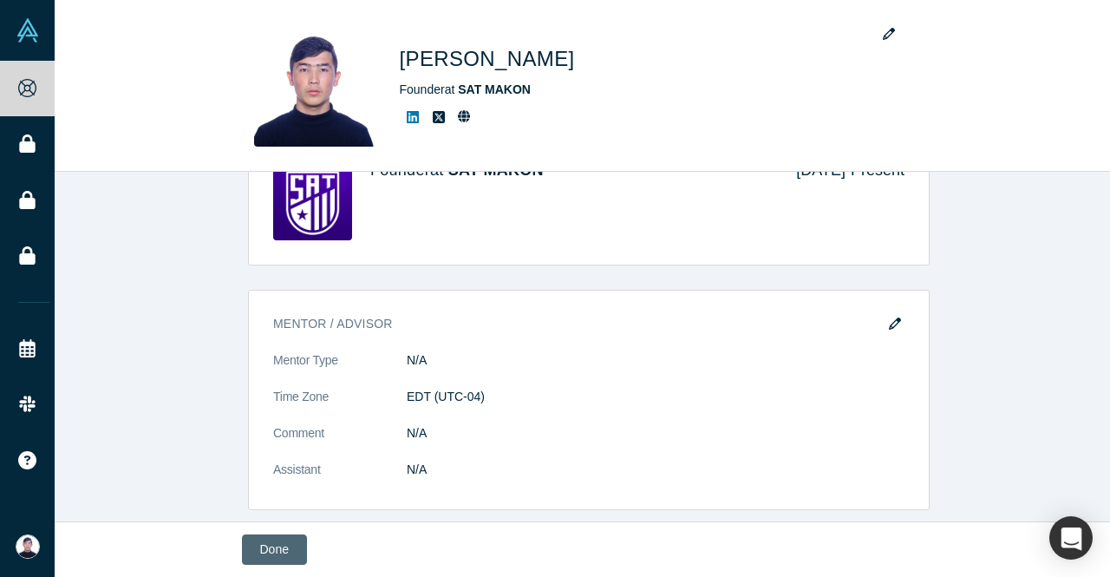
click at [289, 543] on button "Done" at bounding box center [274, 549] width 65 height 30
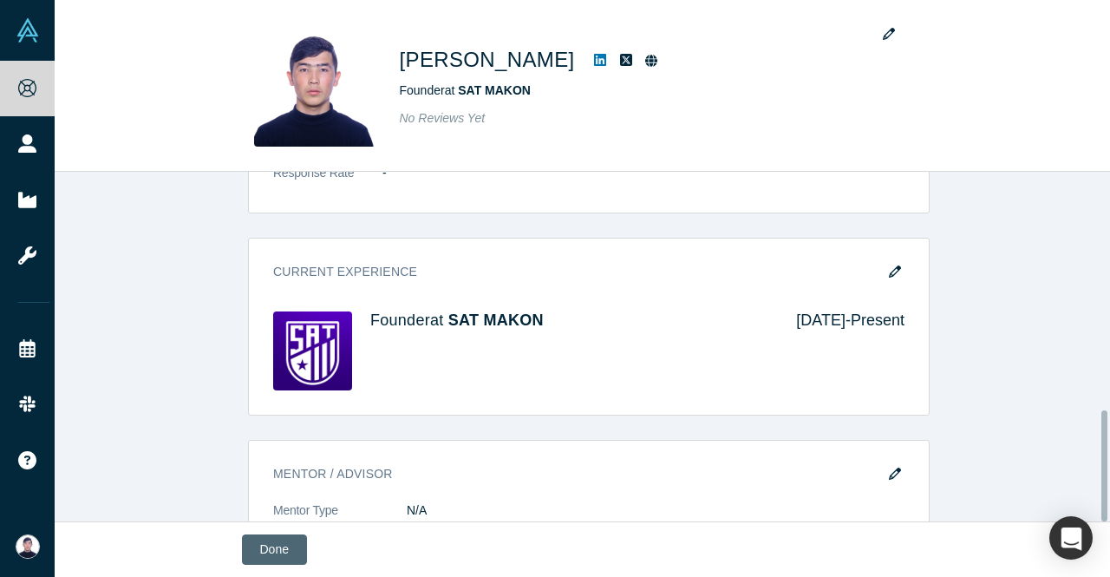
scroll to position [751, 0]
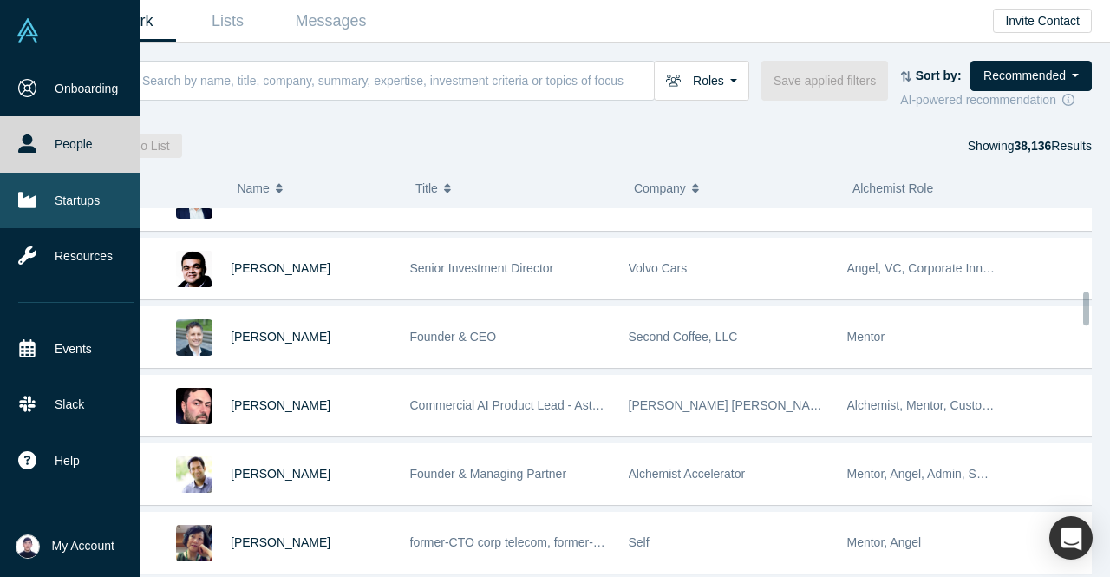
scroll to position [909, 0]
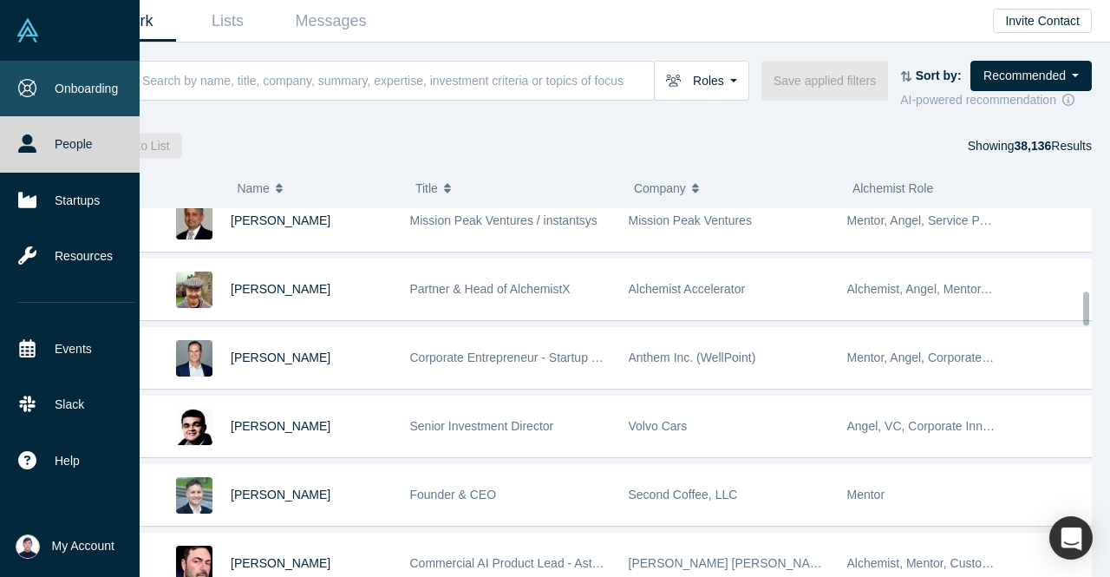
click at [76, 84] on link "Onboarding" at bounding box center [76, 88] width 153 height 55
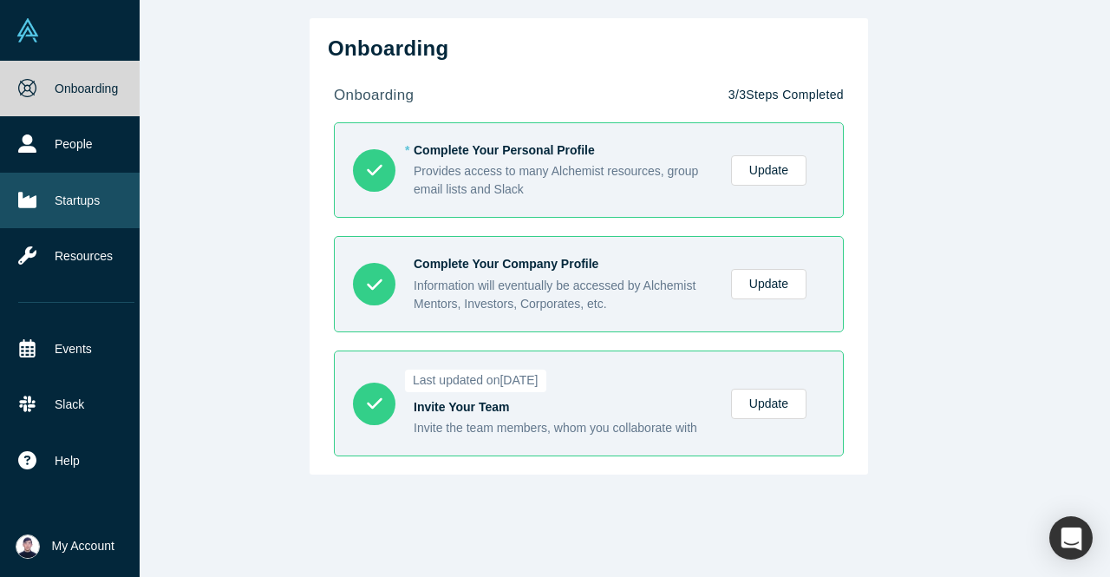
click at [81, 193] on link "Startups" at bounding box center [76, 200] width 153 height 55
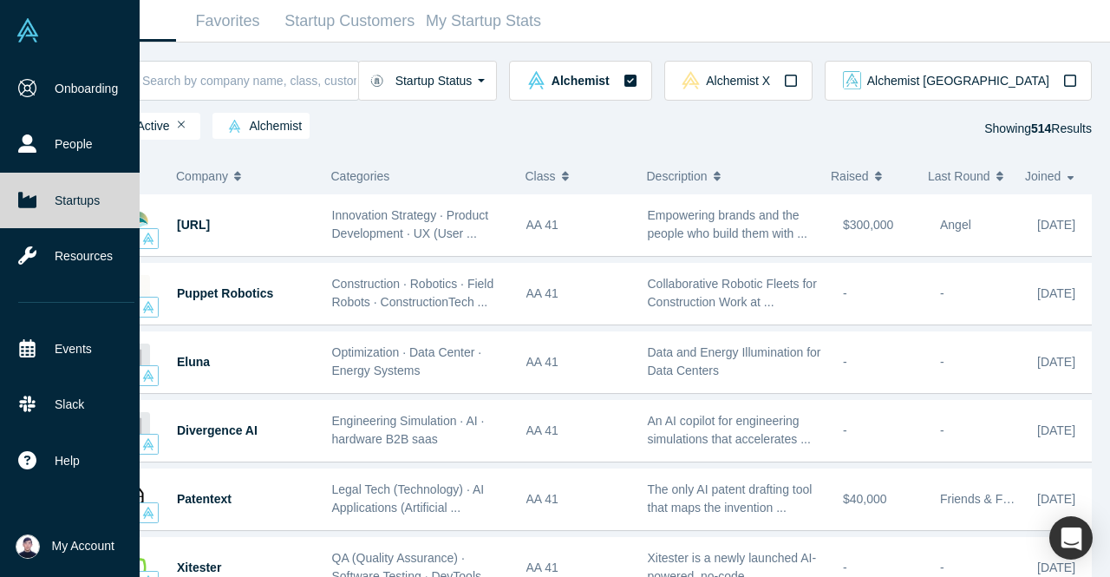
click at [94, 541] on span "My Account" at bounding box center [83, 546] width 62 height 18
